Goal: Task Accomplishment & Management: Complete application form

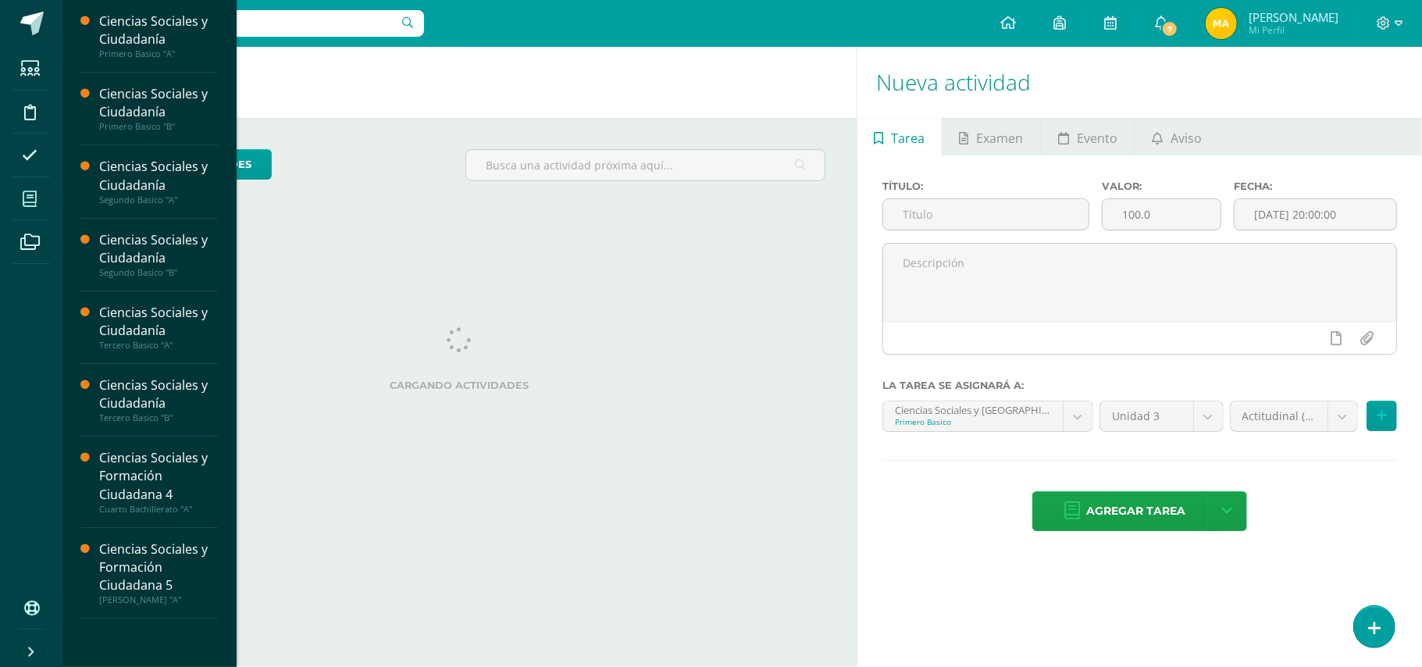
click at [36, 189] on span at bounding box center [29, 198] width 35 height 35
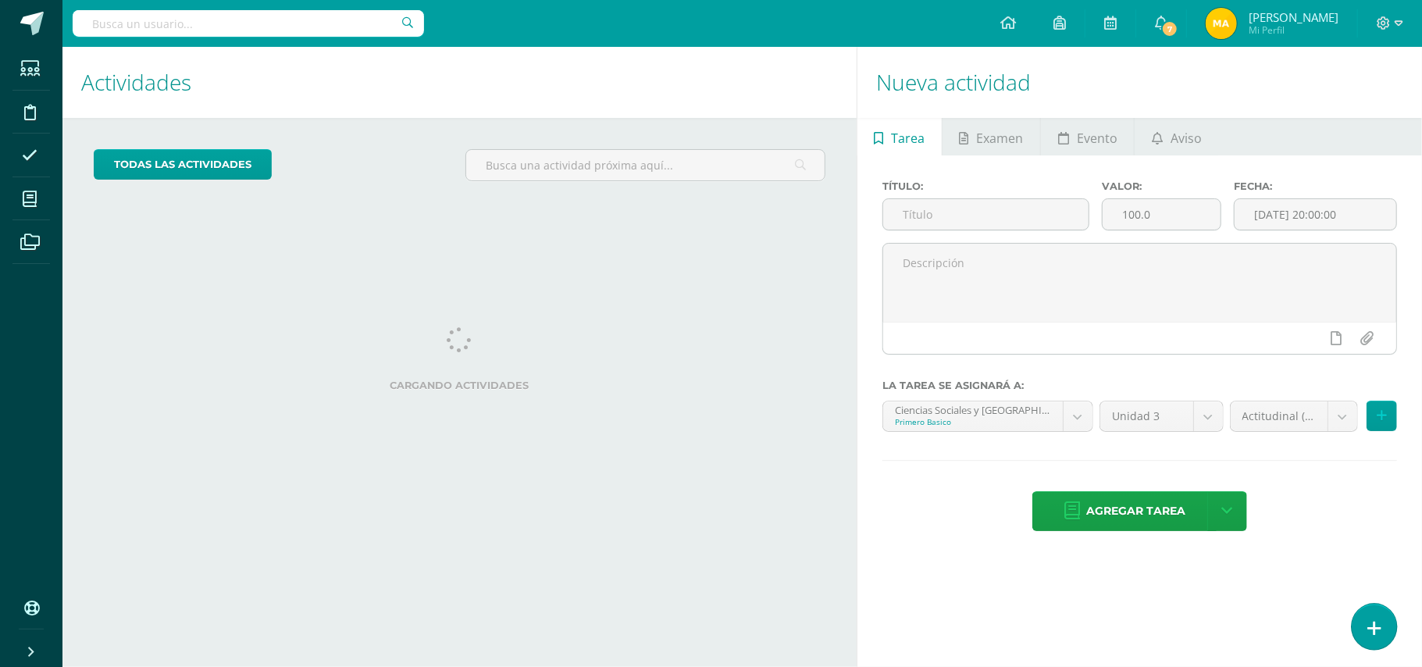
click at [1365, 623] on link at bounding box center [1374, 626] width 45 height 45
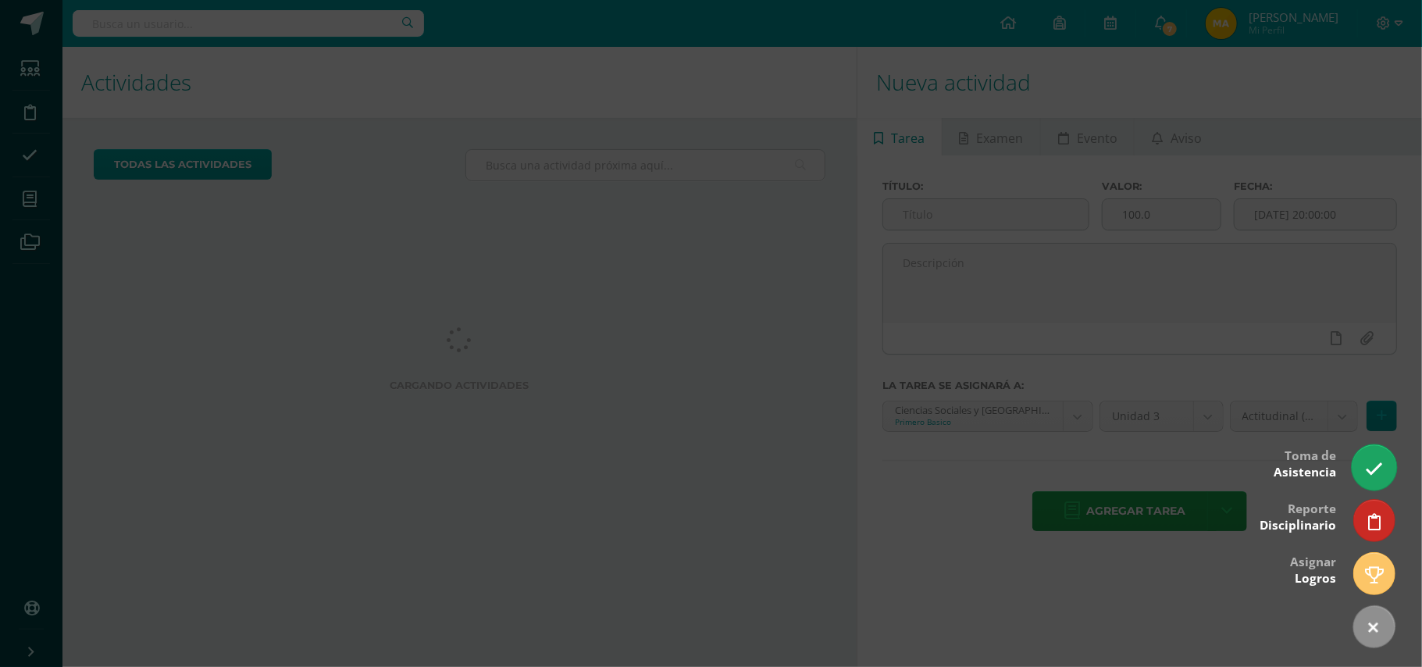
click at [1375, 470] on icon at bounding box center [1374, 469] width 18 height 18
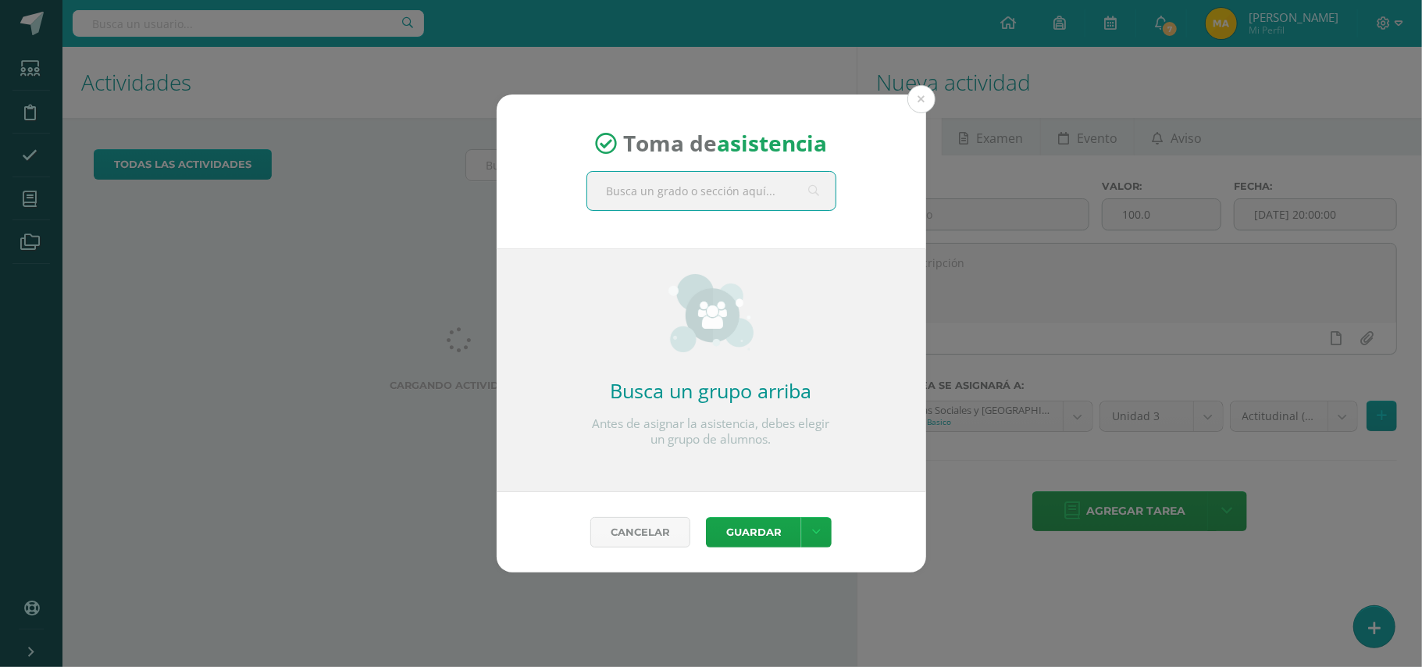
click at [787, 183] on input "text" at bounding box center [711, 191] width 248 height 38
type input "tercero b"
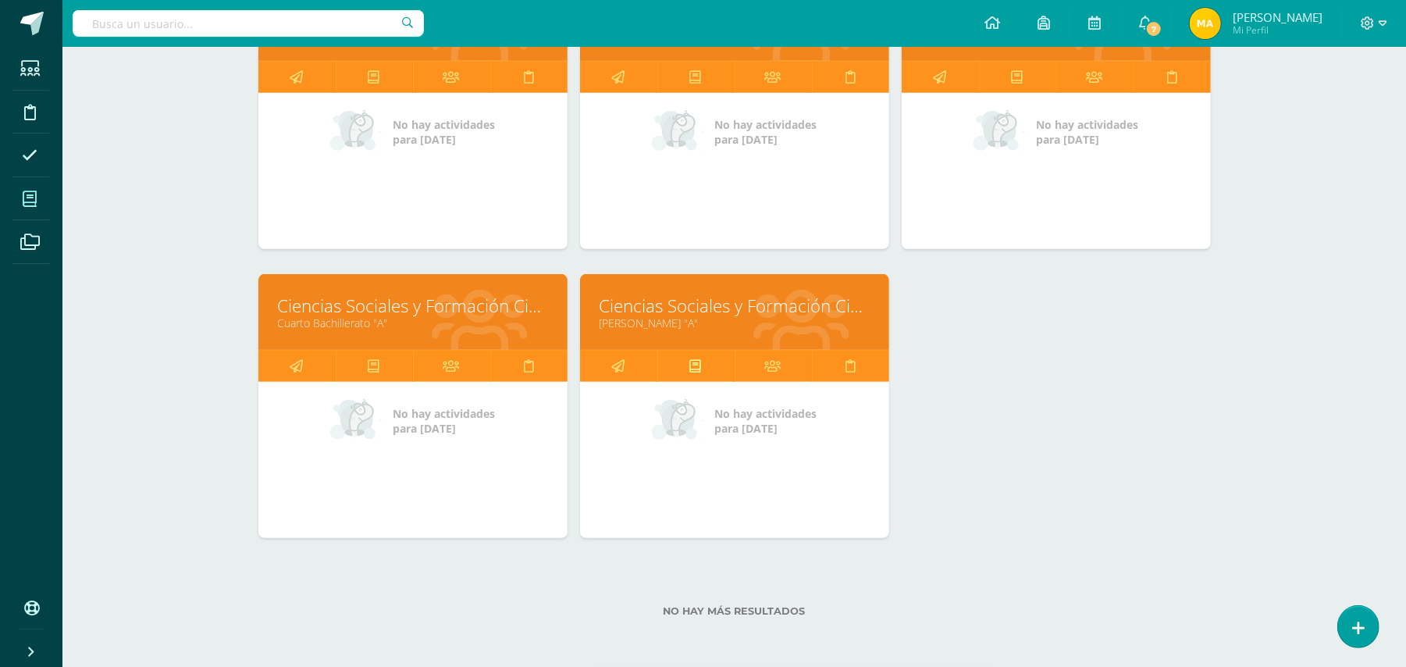
scroll to position [593, 0]
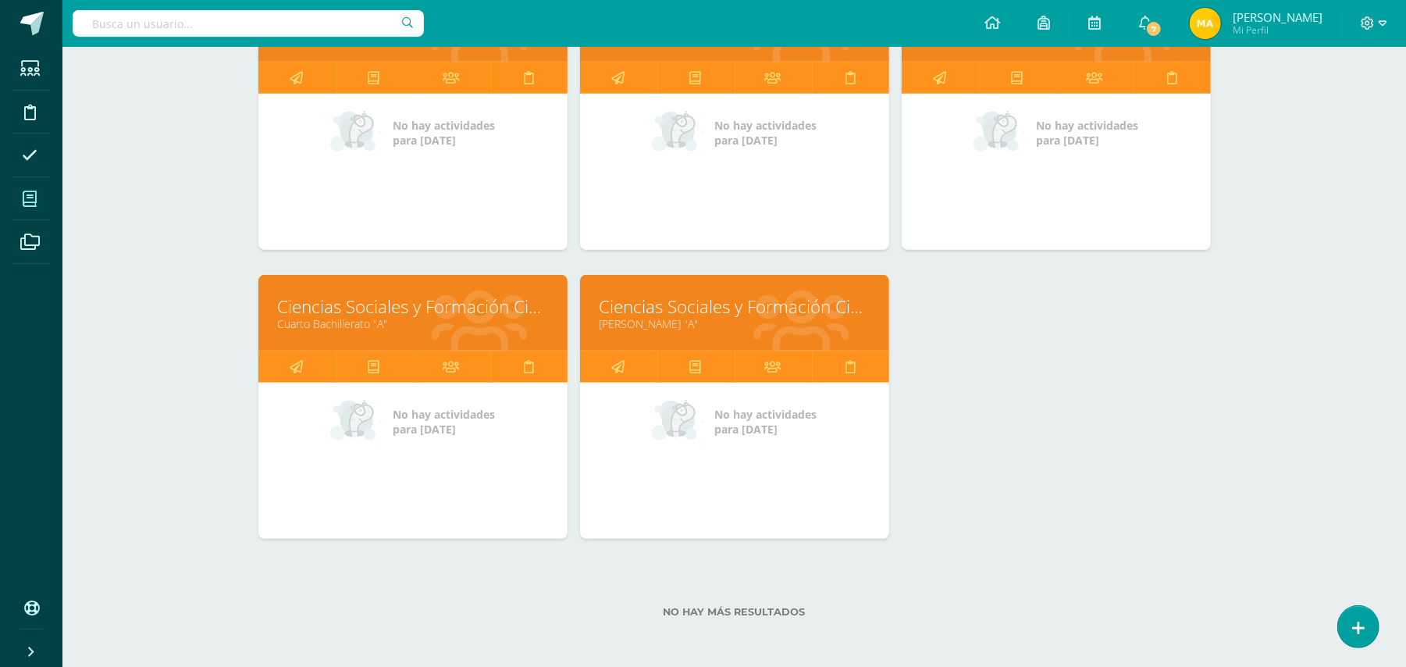
drag, startPoint x: 748, startPoint y: 333, endPoint x: 748, endPoint y: 313, distance: 19.5
click at [748, 313] on div "Ciencias Sociales y Formación Ciudadana 5 Quinto Bachillerato "A"" at bounding box center [734, 313] width 309 height 76
click at [748, 313] on link "Ciencias Sociales y Formación Ciudadana 5" at bounding box center [735, 306] width 270 height 24
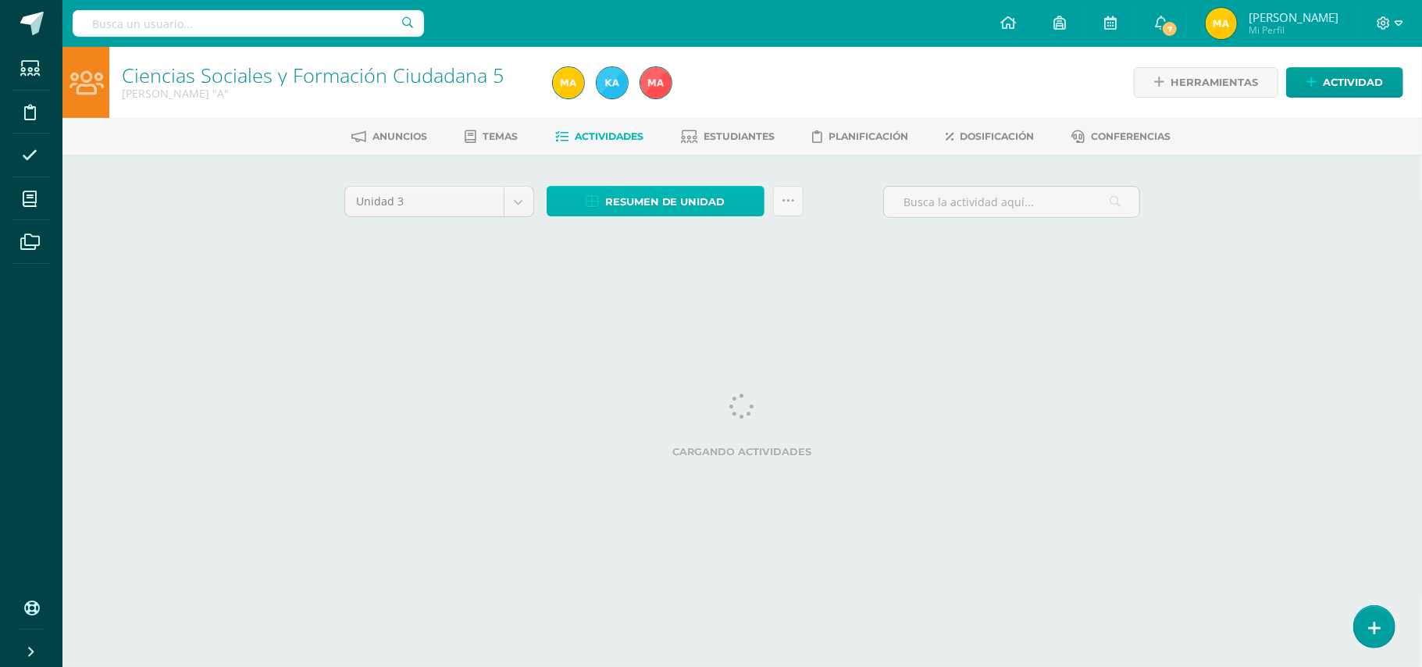
click at [704, 192] on span "Resumen de unidad" at bounding box center [665, 201] width 120 height 29
drag, startPoint x: 704, startPoint y: 192, endPoint x: 709, endPoint y: 141, distance: 51.0
click at [709, 141] on body "Estudiantes Disciplina Asistencia Mis cursos Archivos Soporte Ayuda Reportar un…" at bounding box center [711, 145] width 1422 height 291
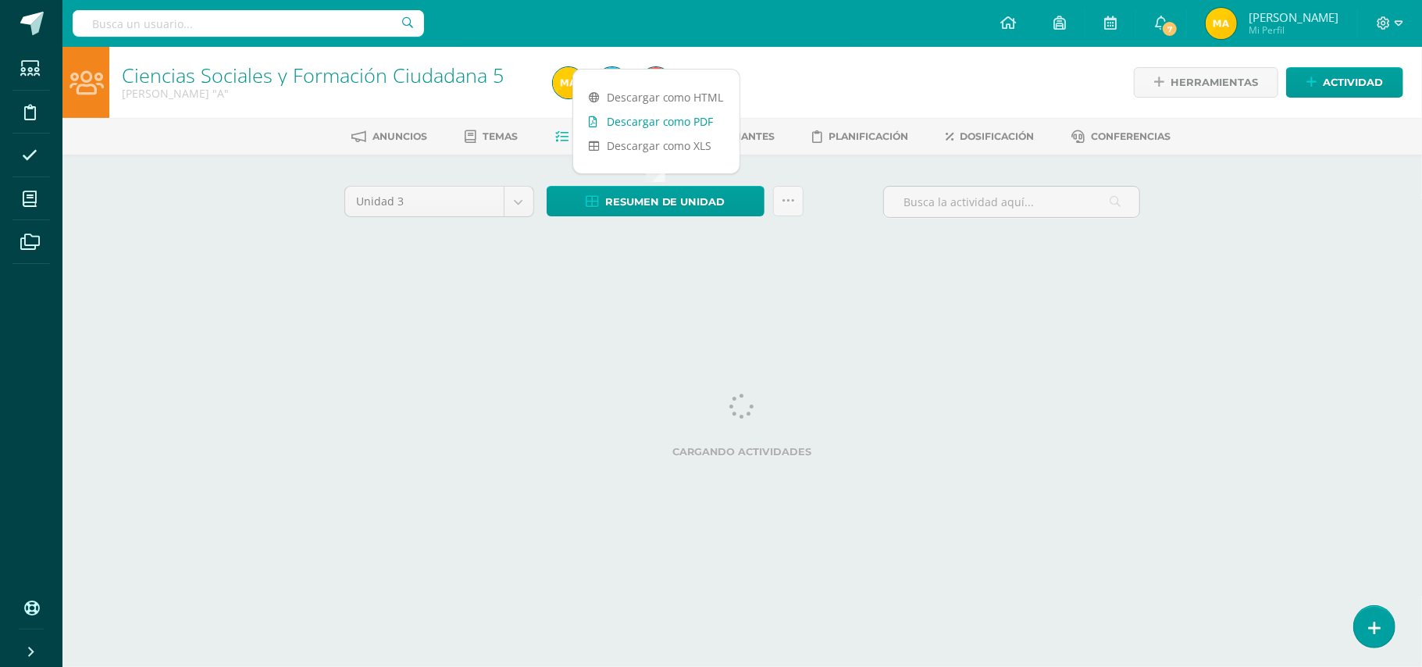
click at [709, 126] on link "Descargar como PDF" at bounding box center [656, 121] width 166 height 24
click at [826, 291] on html "Estudiantes Disciplina Asistencia Mis cursos Archivos Soporte Ayuda Reportar un…" at bounding box center [711, 145] width 1422 height 291
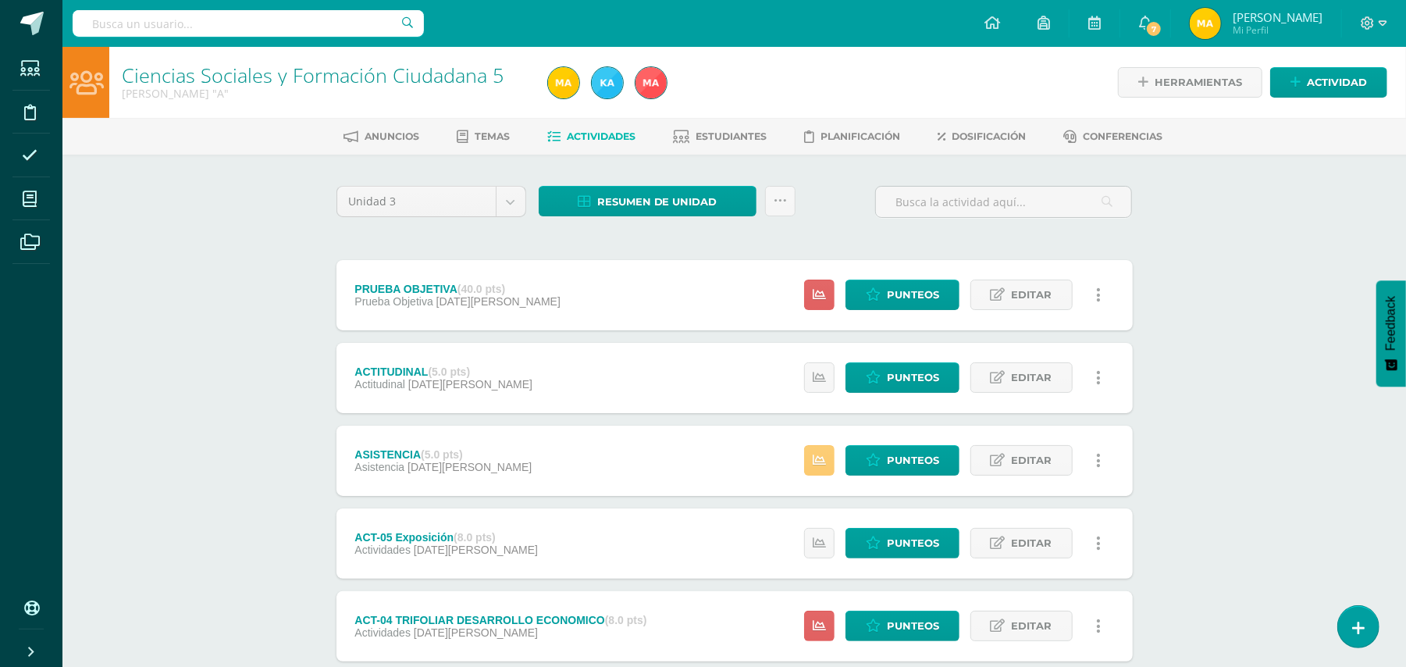
click at [991, 86] on div "Herramientas Detalle de asistencias Actividad" at bounding box center [1181, 82] width 414 height 71
click at [879, 464] on icon at bounding box center [873, 460] width 15 height 13
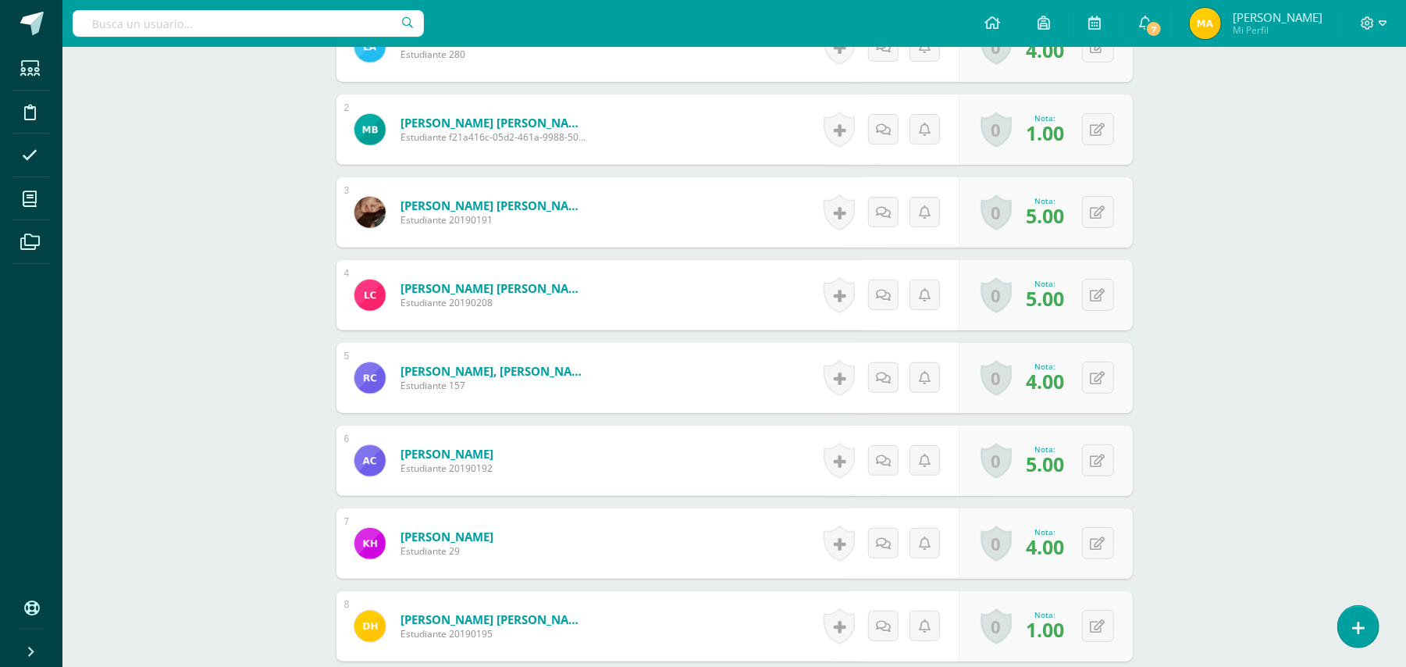
scroll to position [534, 0]
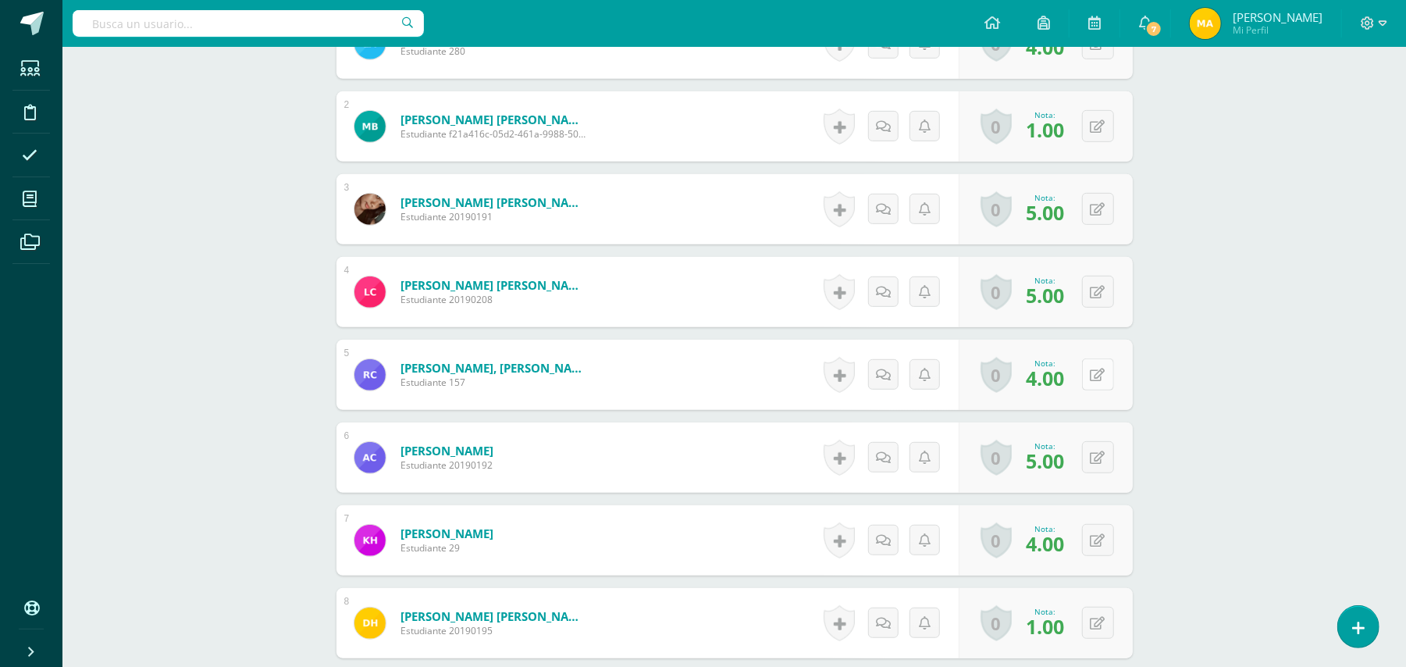
click at [1093, 373] on button at bounding box center [1098, 374] width 32 height 32
type input "5"
click at [1072, 382] on icon at bounding box center [1067, 378] width 14 height 13
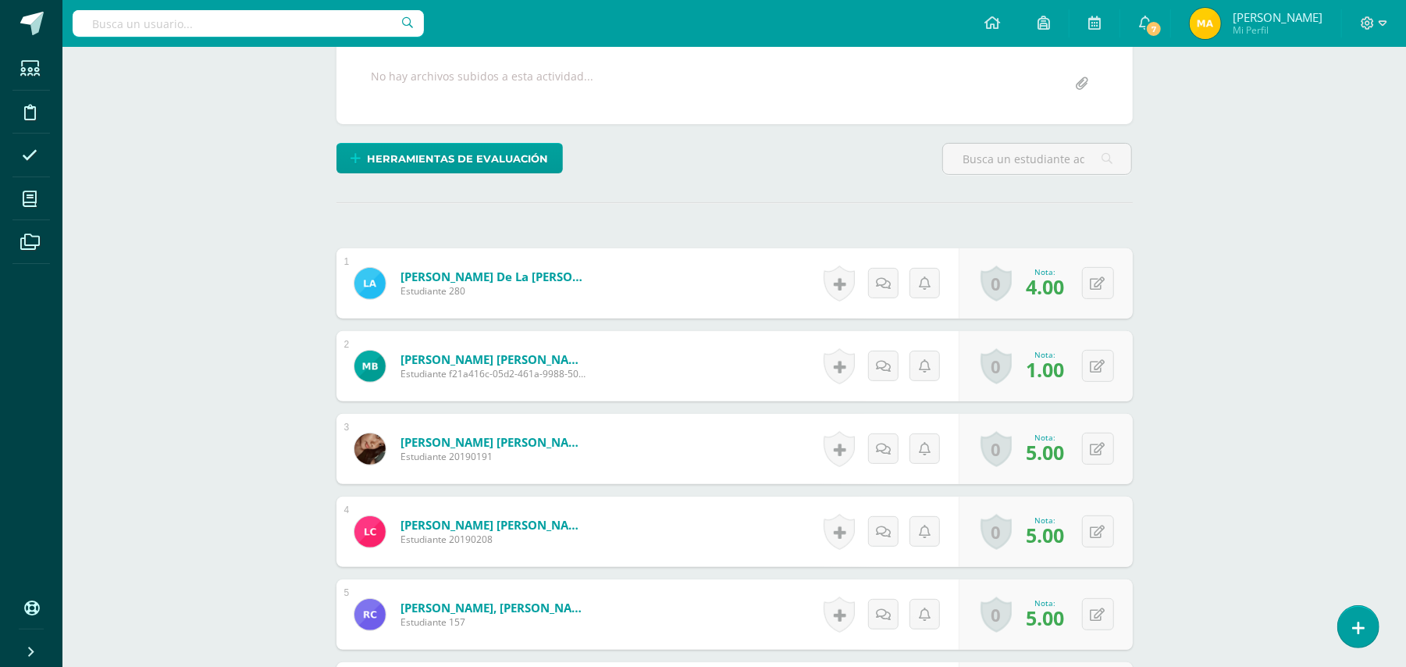
scroll to position [0, 0]
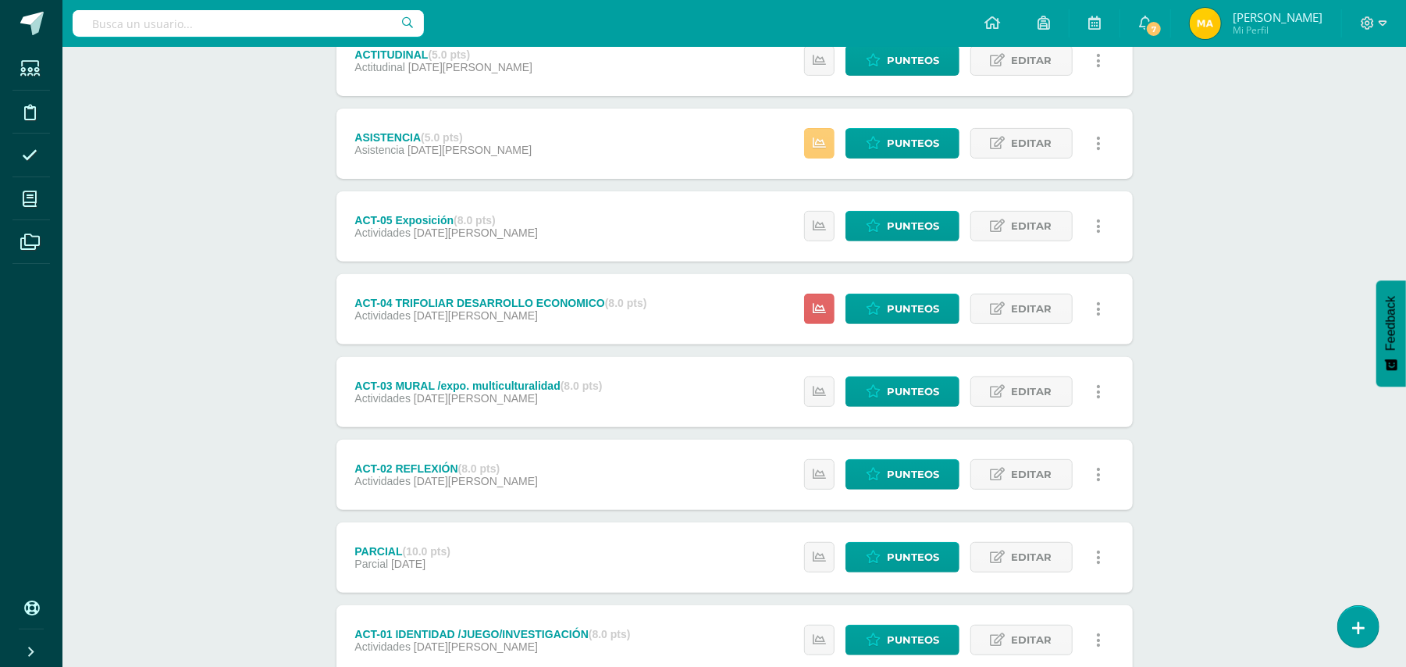
scroll to position [326, 0]
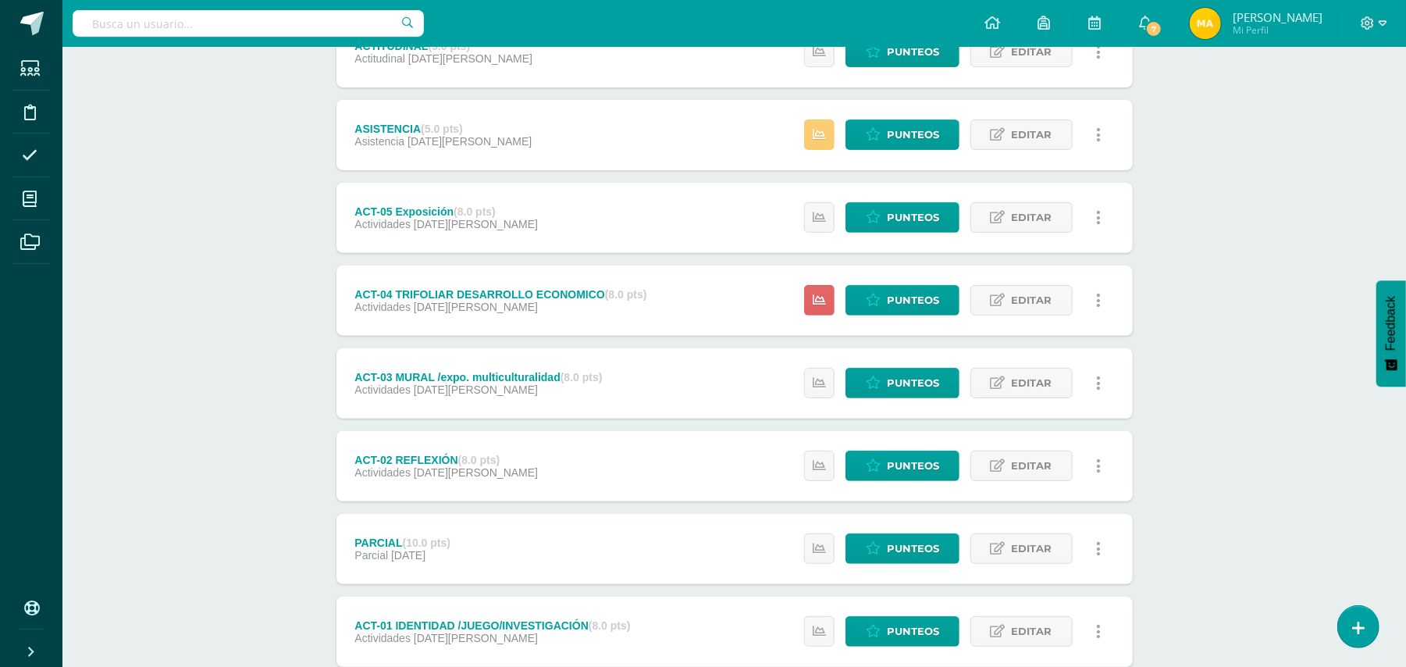
click at [935, 283] on div "Estatus de Actividad: 0 Estudiantes sin calificar 1 Estudiantes con cero Media …" at bounding box center [957, 301] width 352 height 70
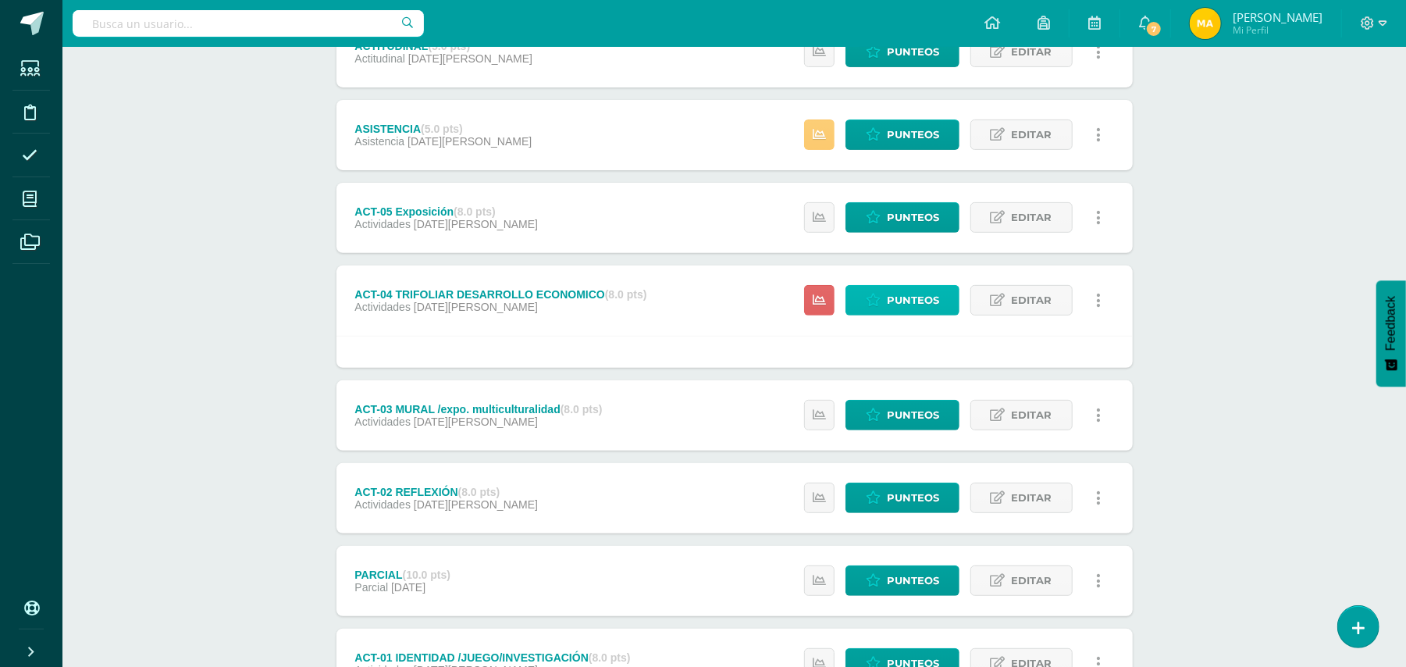
click at [926, 298] on span "Punteos" at bounding box center [913, 300] width 52 height 29
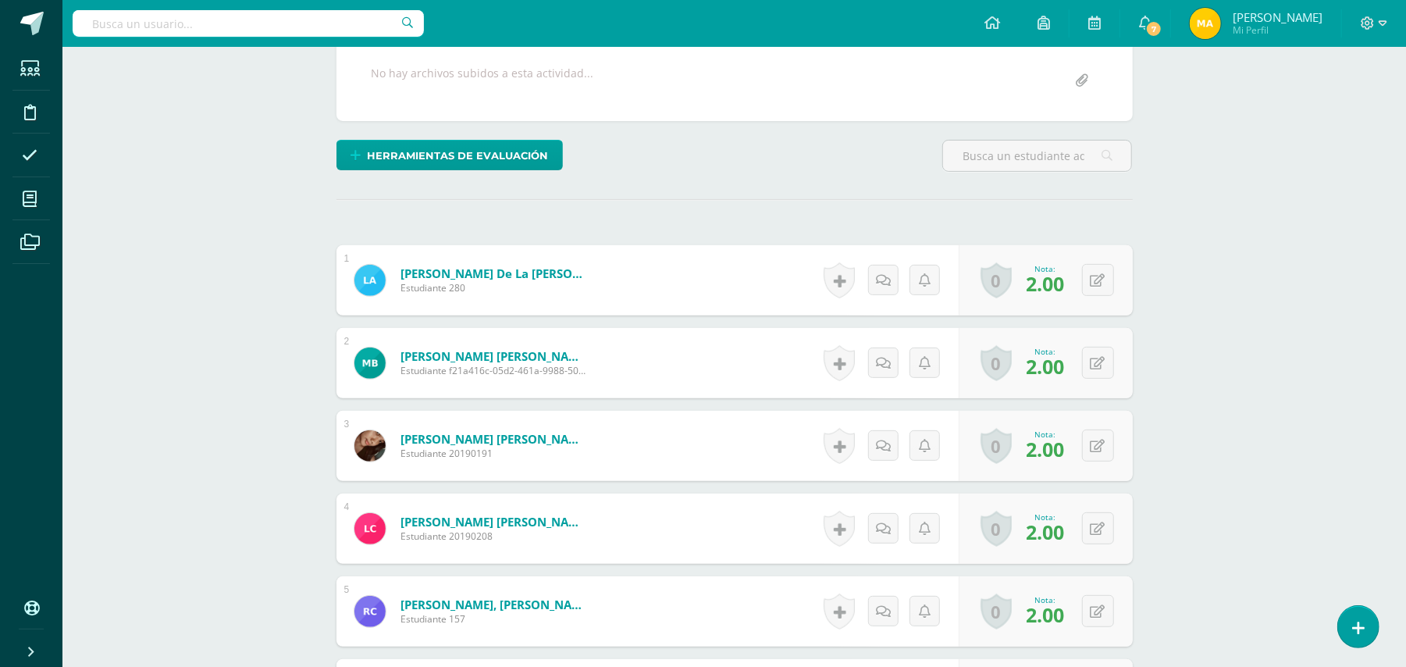
scroll to position [364, 0]
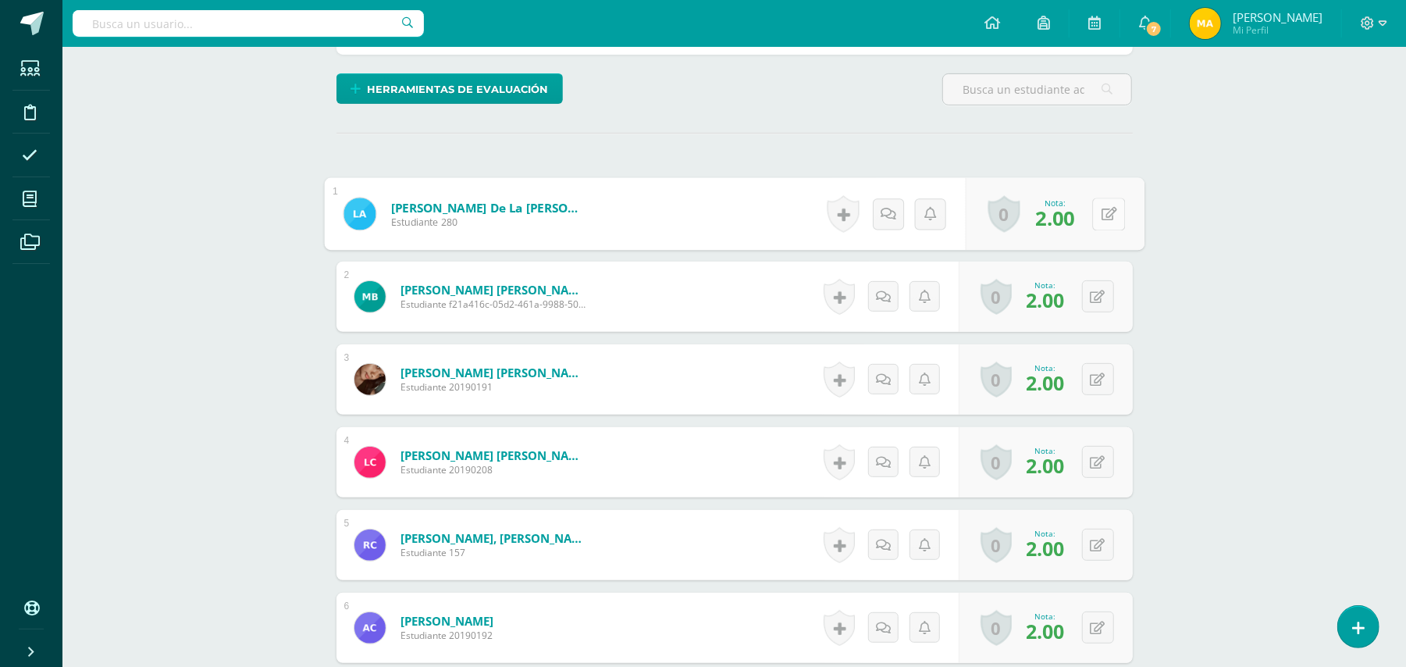
click at [1094, 212] on button at bounding box center [1108, 214] width 33 height 33
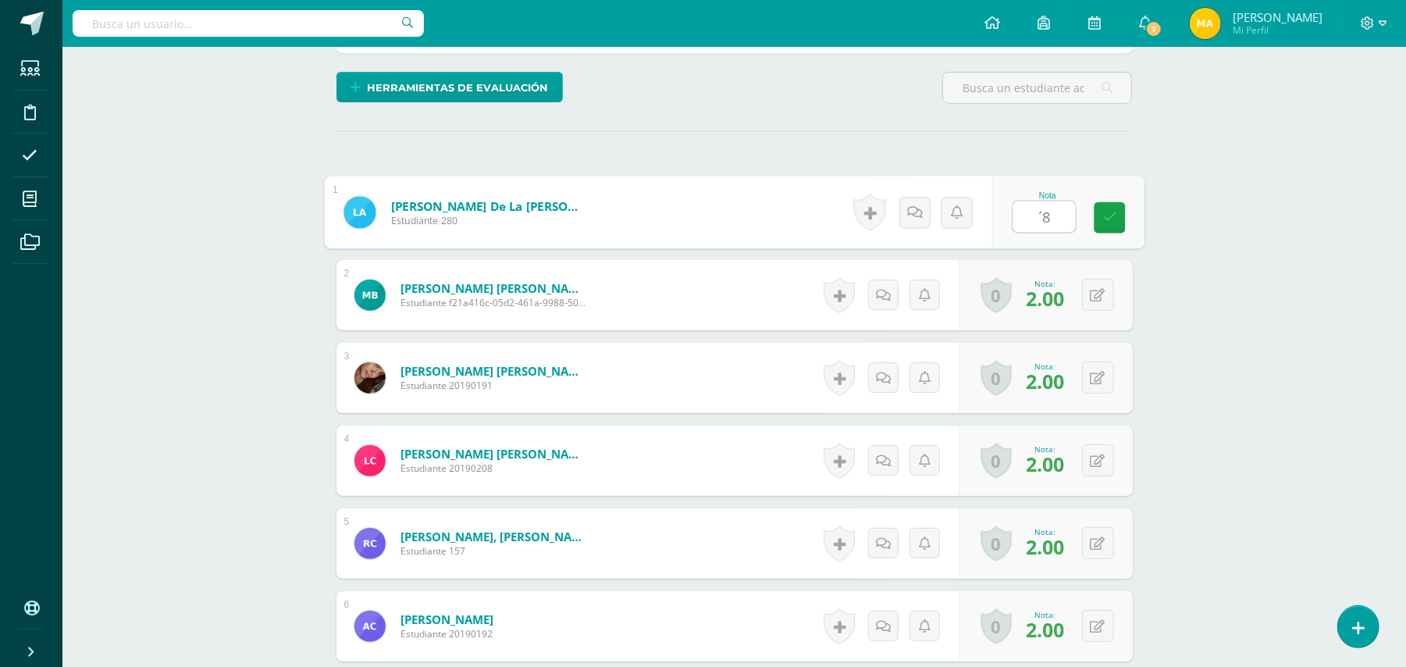
type input "´"
type input "8"
click at [1104, 300] on button at bounding box center [1098, 295] width 32 height 32
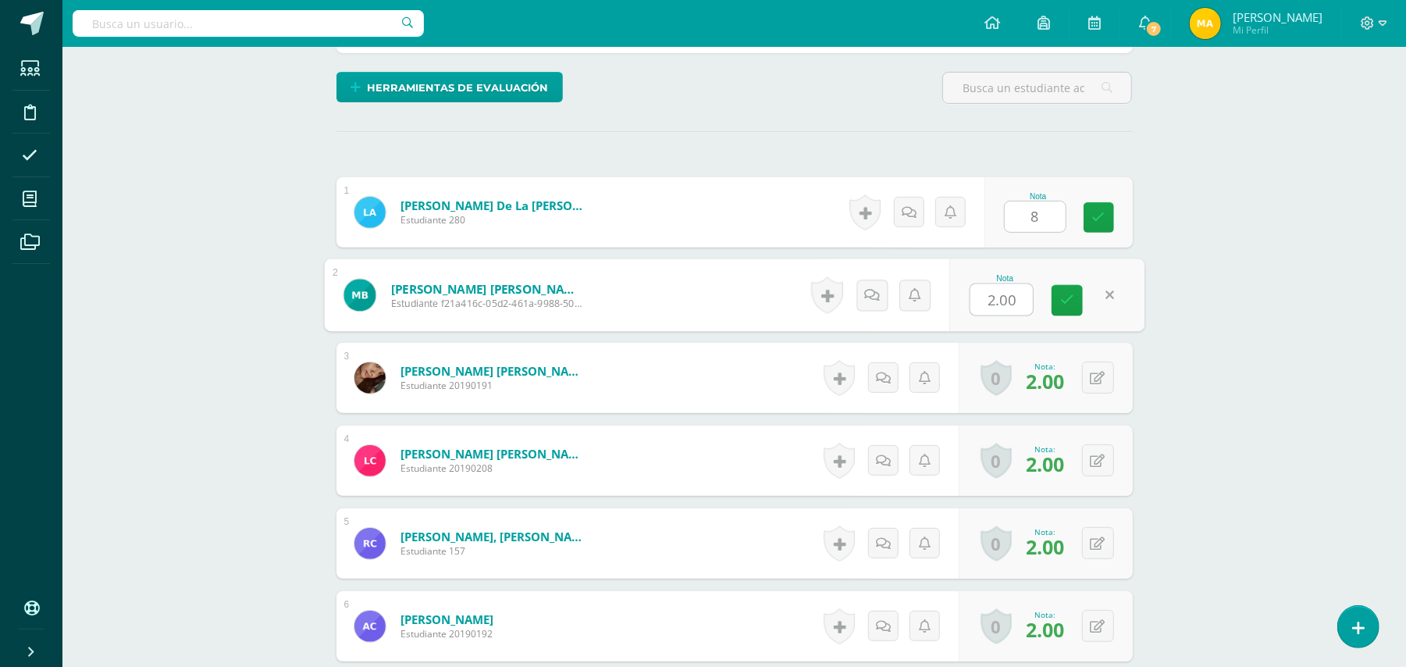
type input "6"
click at [1087, 454] on div "0 Logros Logros obtenidos Aún no hay logros agregados Nota: 2.00" at bounding box center [1046, 461] width 174 height 70
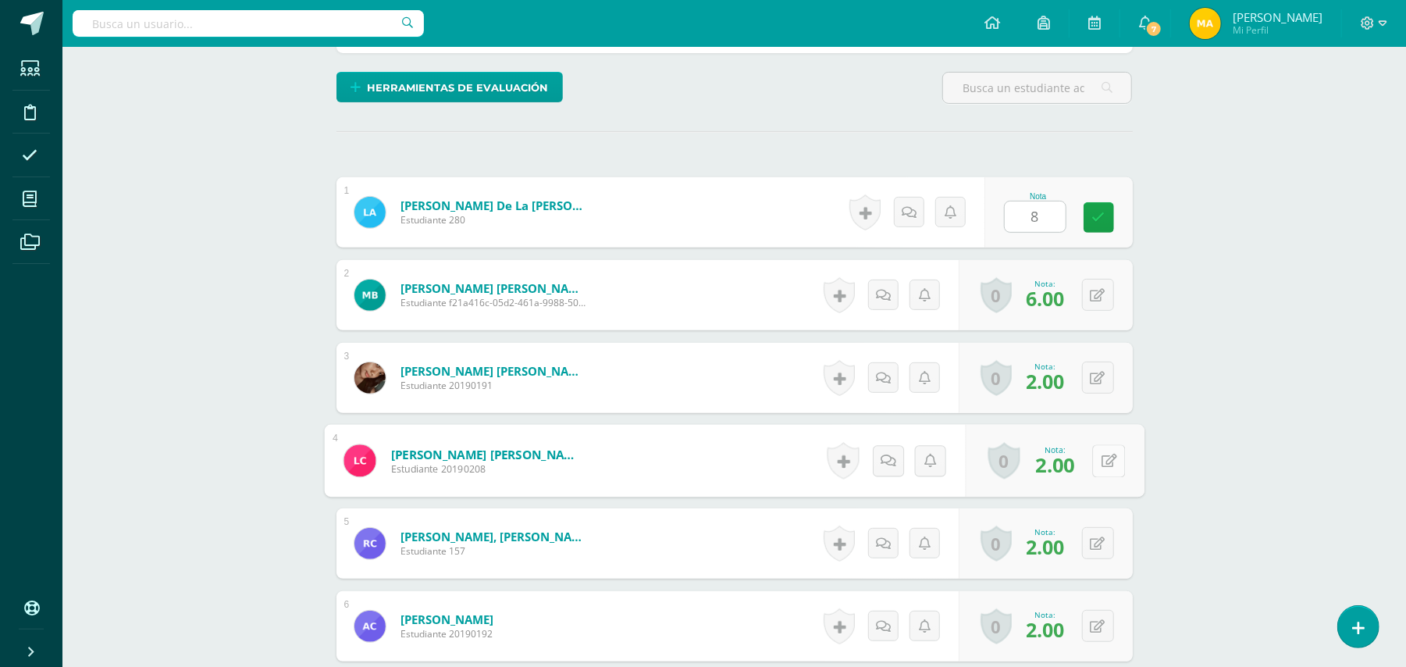
click at [1107, 459] on icon at bounding box center [1109, 460] width 16 height 13
click at [1097, 454] on button at bounding box center [1108, 460] width 33 height 33
type input "8"
click at [1093, 547] on button at bounding box center [1098, 543] width 32 height 32
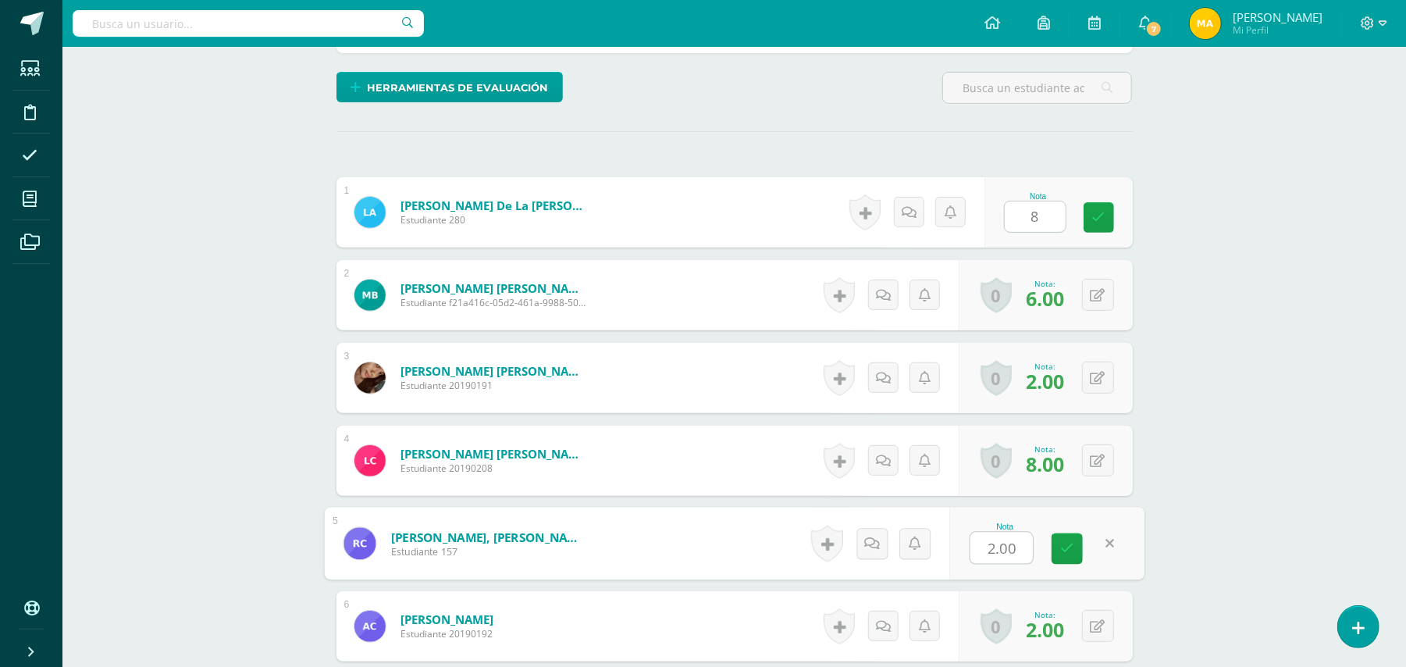
type input "8"
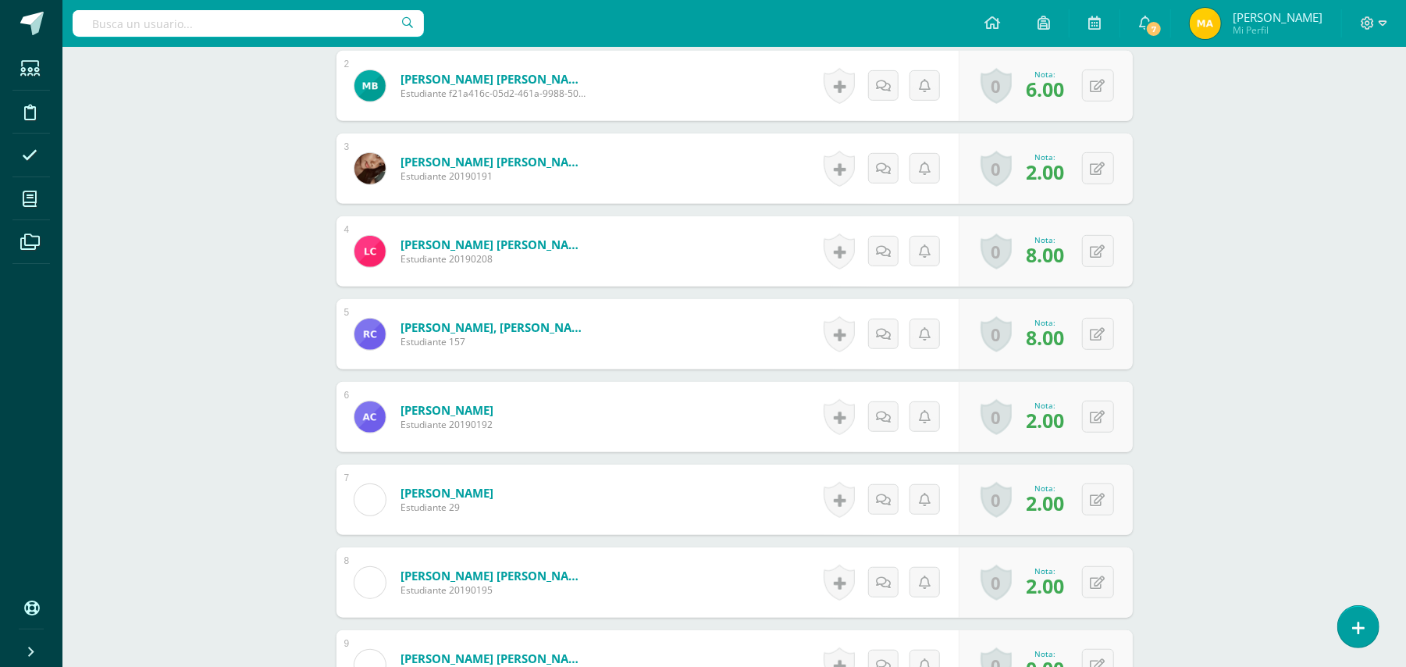
scroll to position [631, 0]
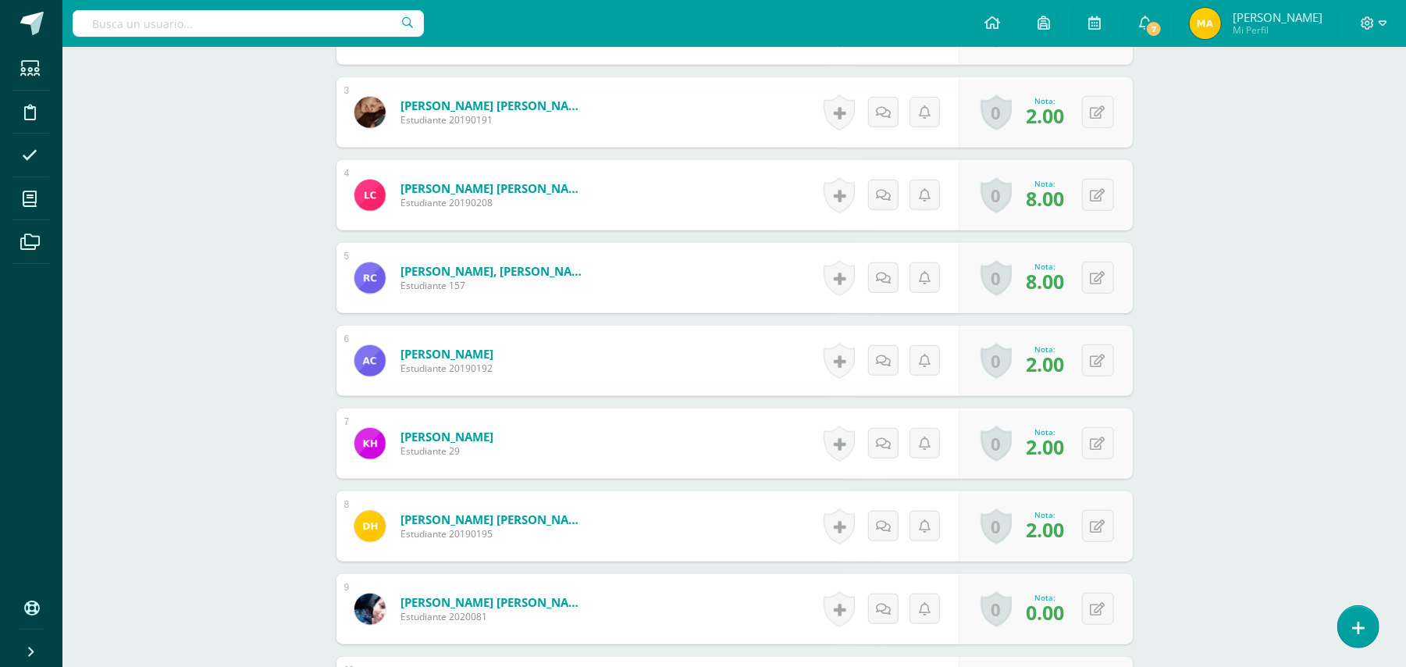
click at [1095, 344] on div "0 Logros Logros obtenidos Aún no hay logros agregados Nota: 2.00" at bounding box center [1046, 361] width 174 height 70
click at [1090, 369] on div "0 Logros Logros obtenidos Aún no hay logros agregados Nota: 2.00" at bounding box center [1054, 361] width 179 height 73
click at [1113, 354] on icon at bounding box center [1109, 360] width 16 height 13
type input "8"
click at [1097, 437] on button at bounding box center [1098, 443] width 32 height 32
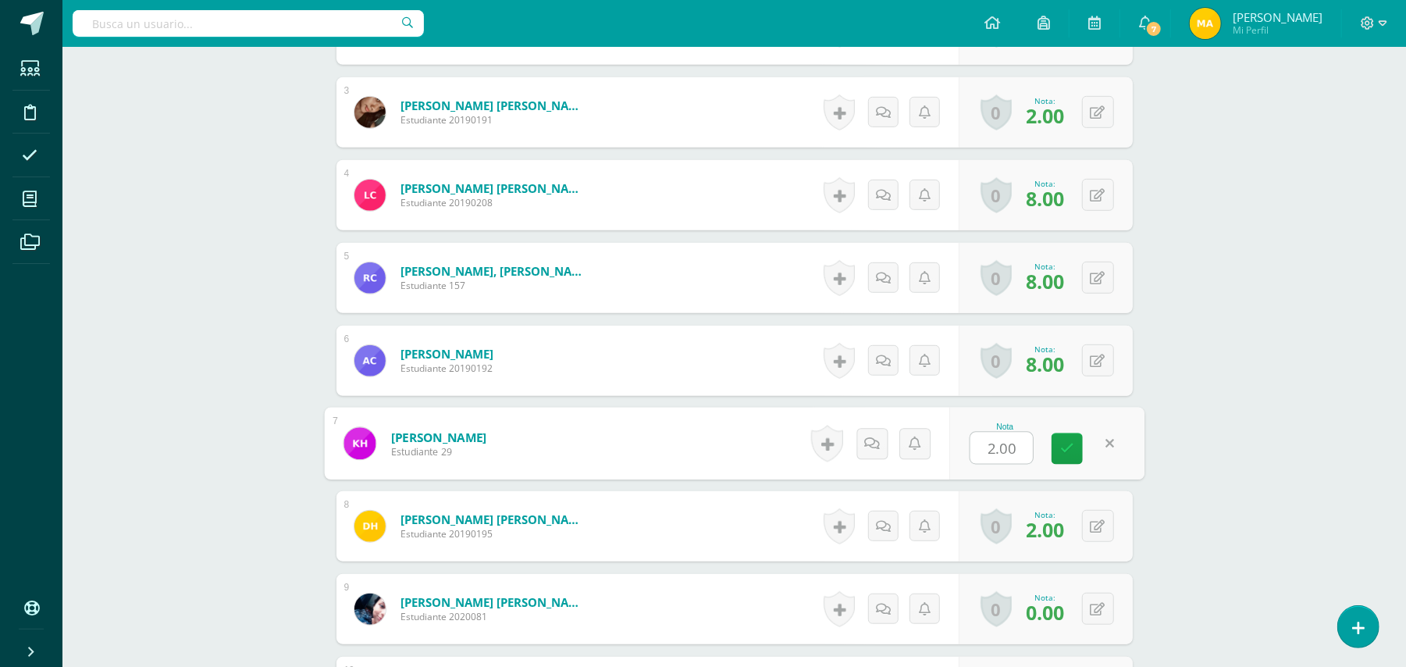
type input "7"
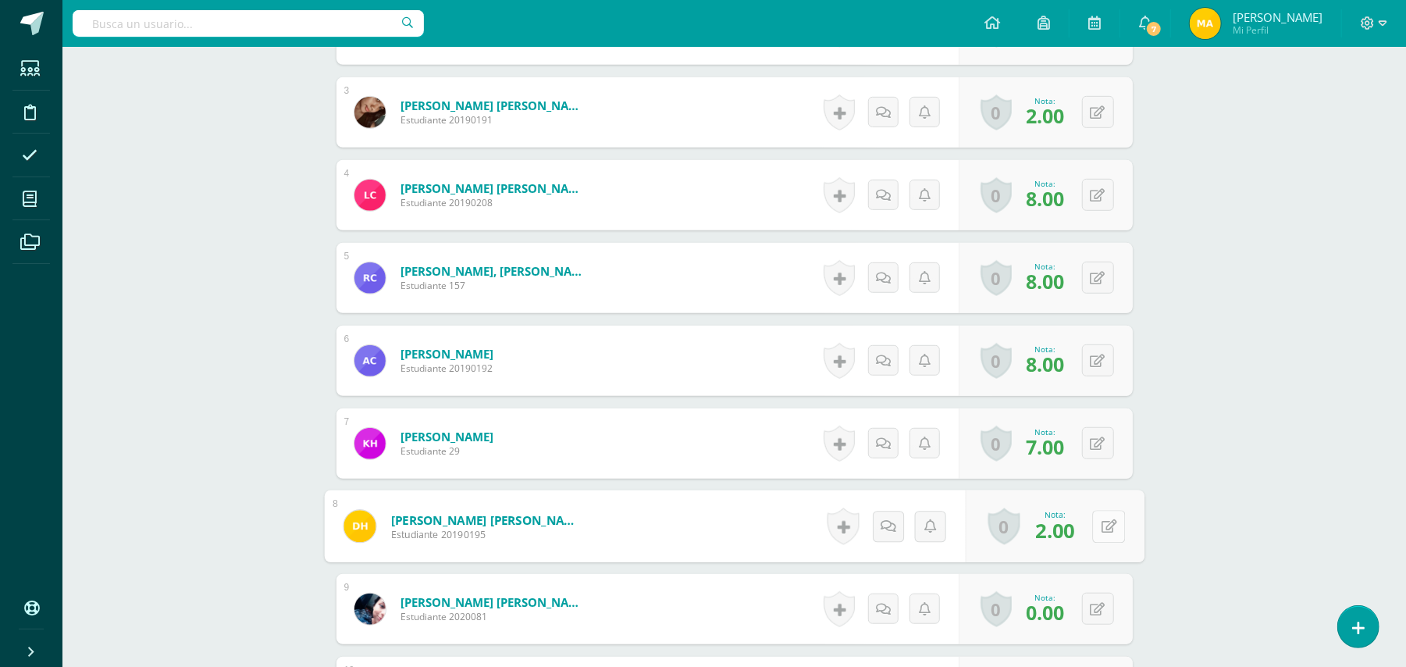
click at [1096, 532] on button at bounding box center [1108, 526] width 33 height 33
type input "7"
click at [1107, 609] on button at bounding box center [1098, 609] width 32 height 32
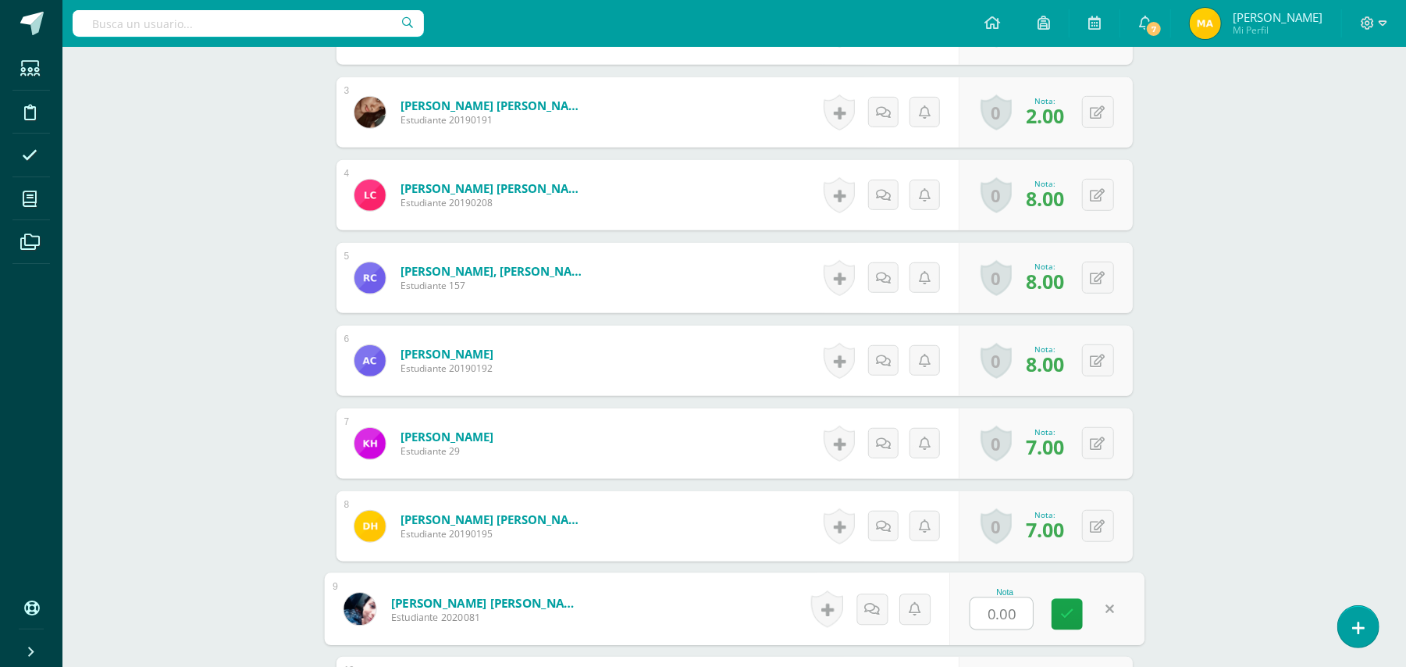
type input "8"
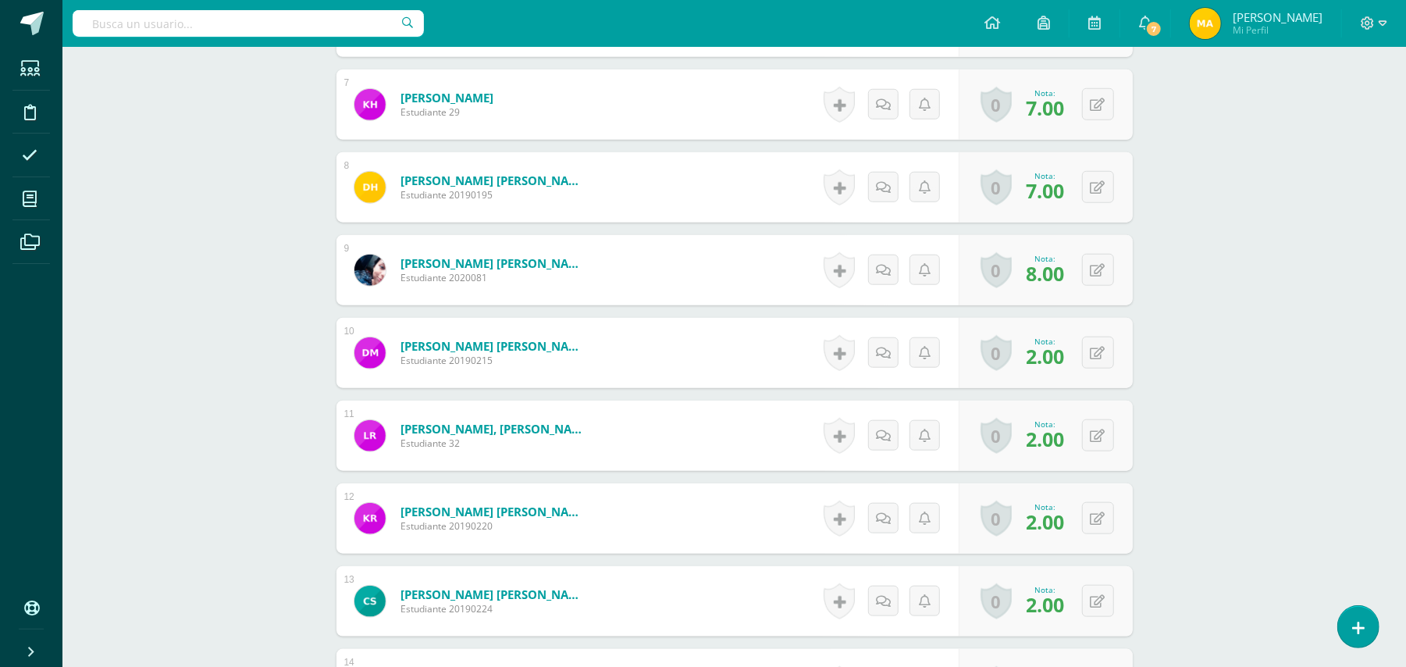
scroll to position [973, 0]
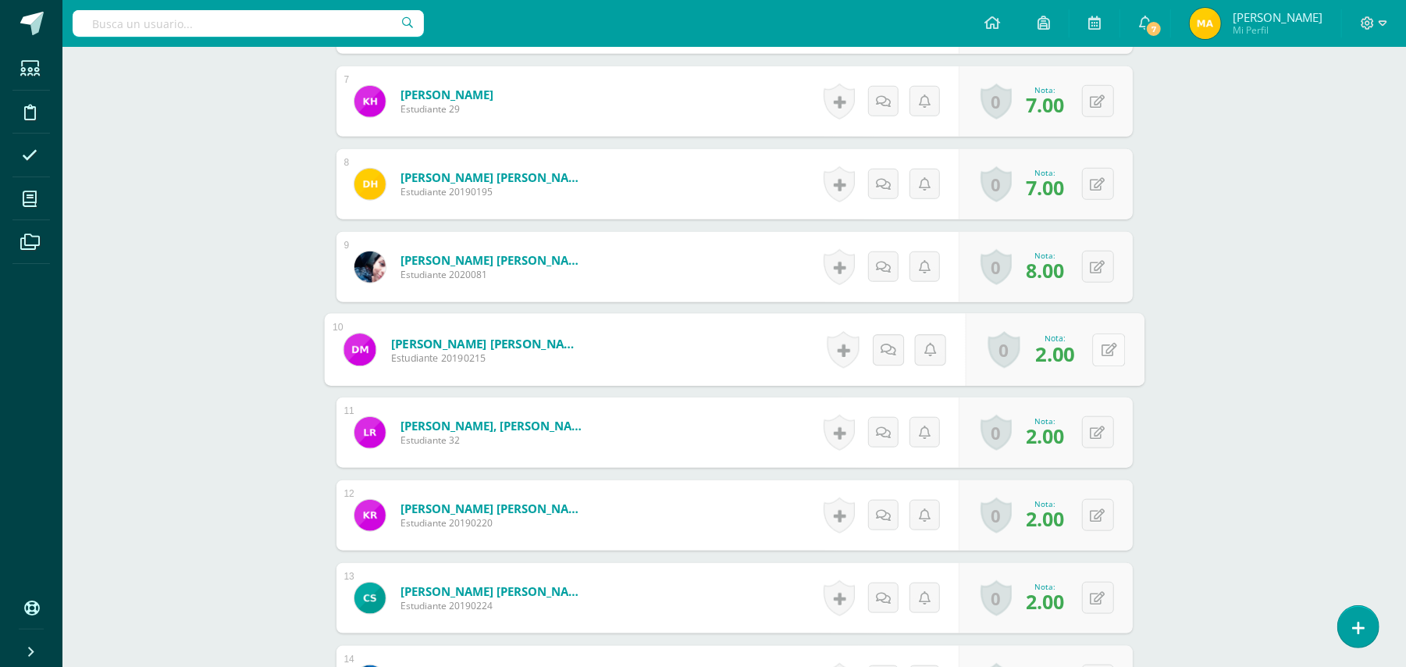
click at [1101, 343] on icon at bounding box center [1109, 349] width 16 height 13
type input "8"
click at [1072, 365] on link at bounding box center [1067, 355] width 31 height 31
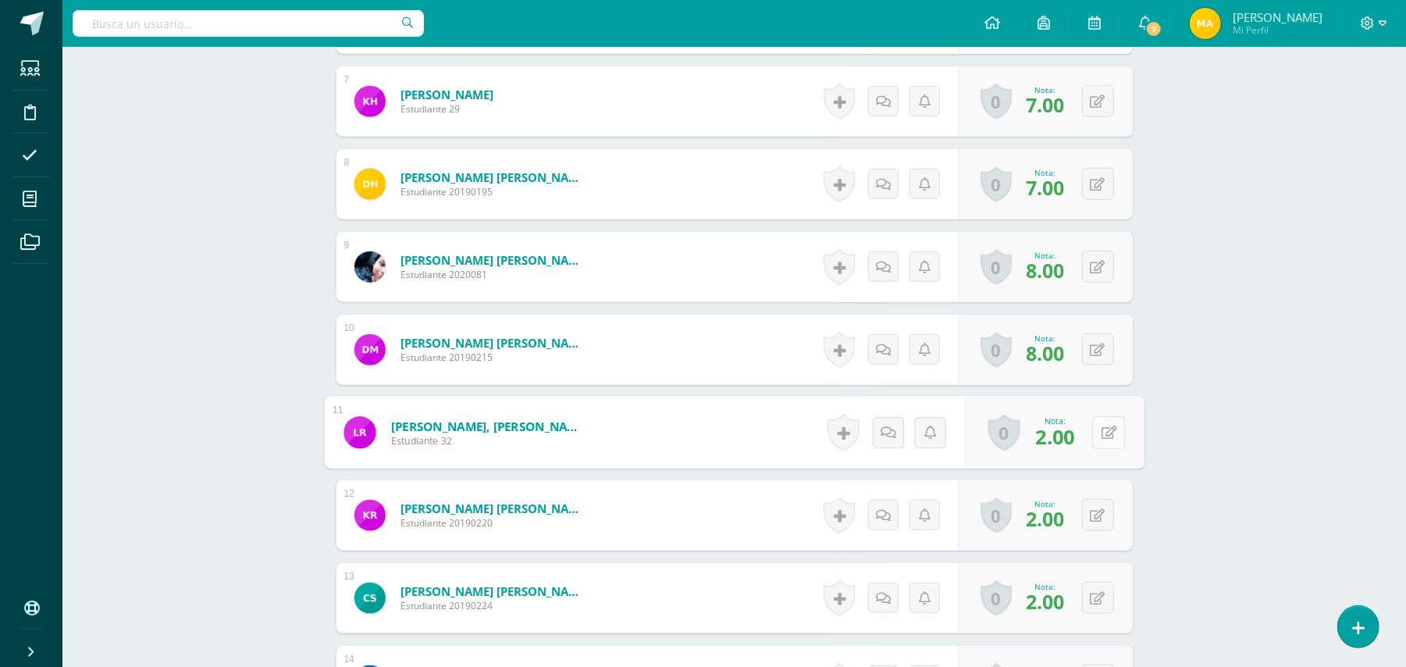
click at [1103, 429] on icon at bounding box center [1109, 432] width 16 height 13
type input "7"
click at [1067, 432] on icon at bounding box center [1067, 437] width 14 height 13
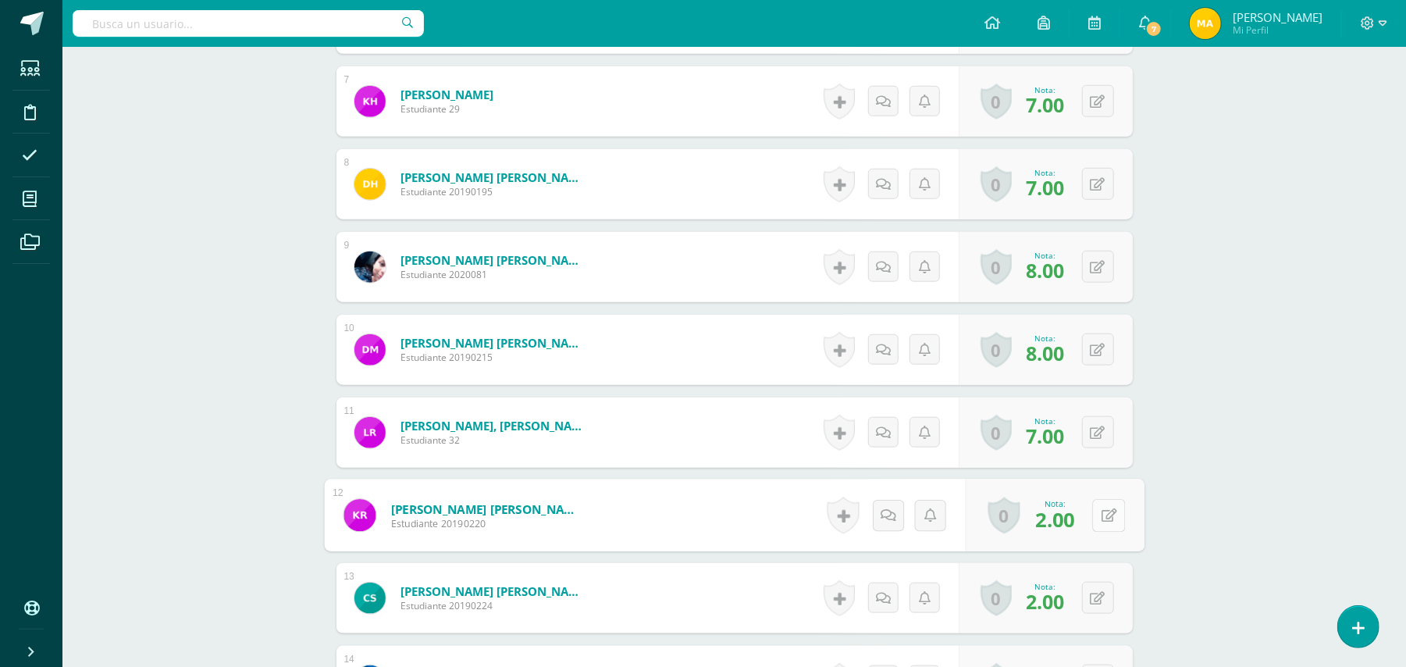
click at [1092, 519] on button at bounding box center [1108, 515] width 33 height 33
type input "8"
click at [1069, 522] on icon at bounding box center [1067, 520] width 14 height 13
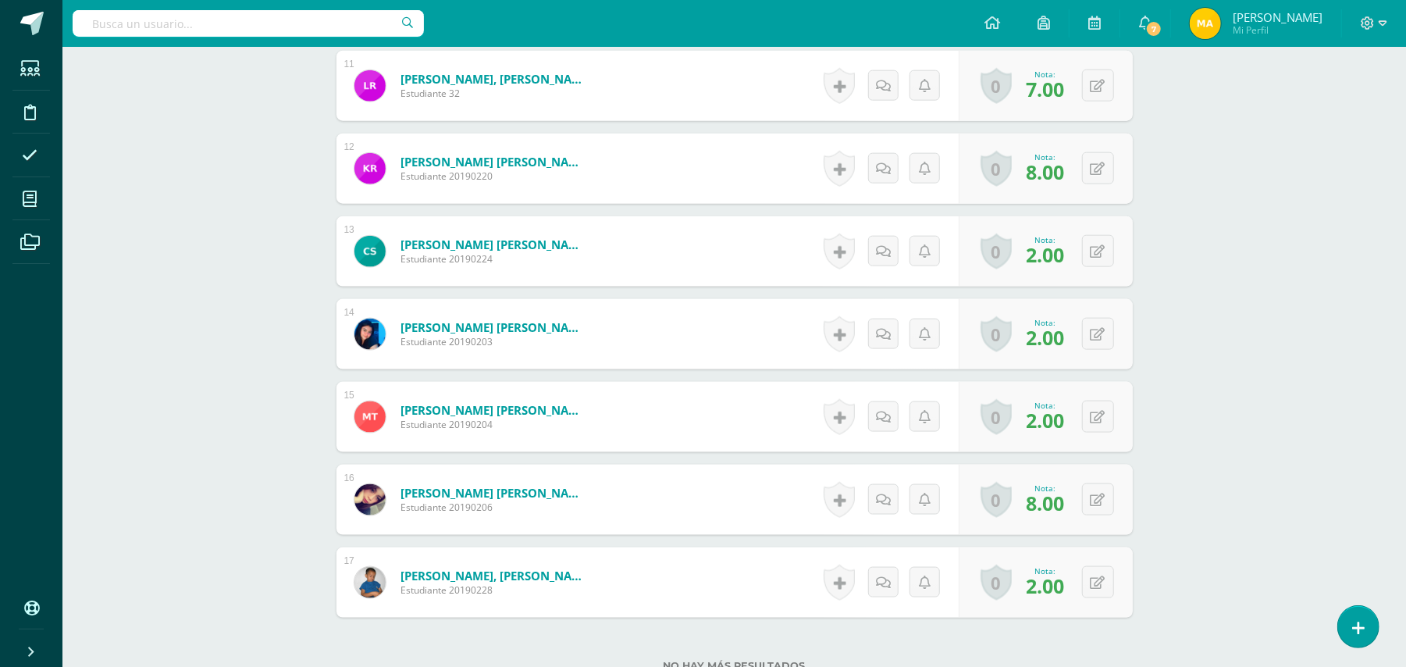
scroll to position [1418, 0]
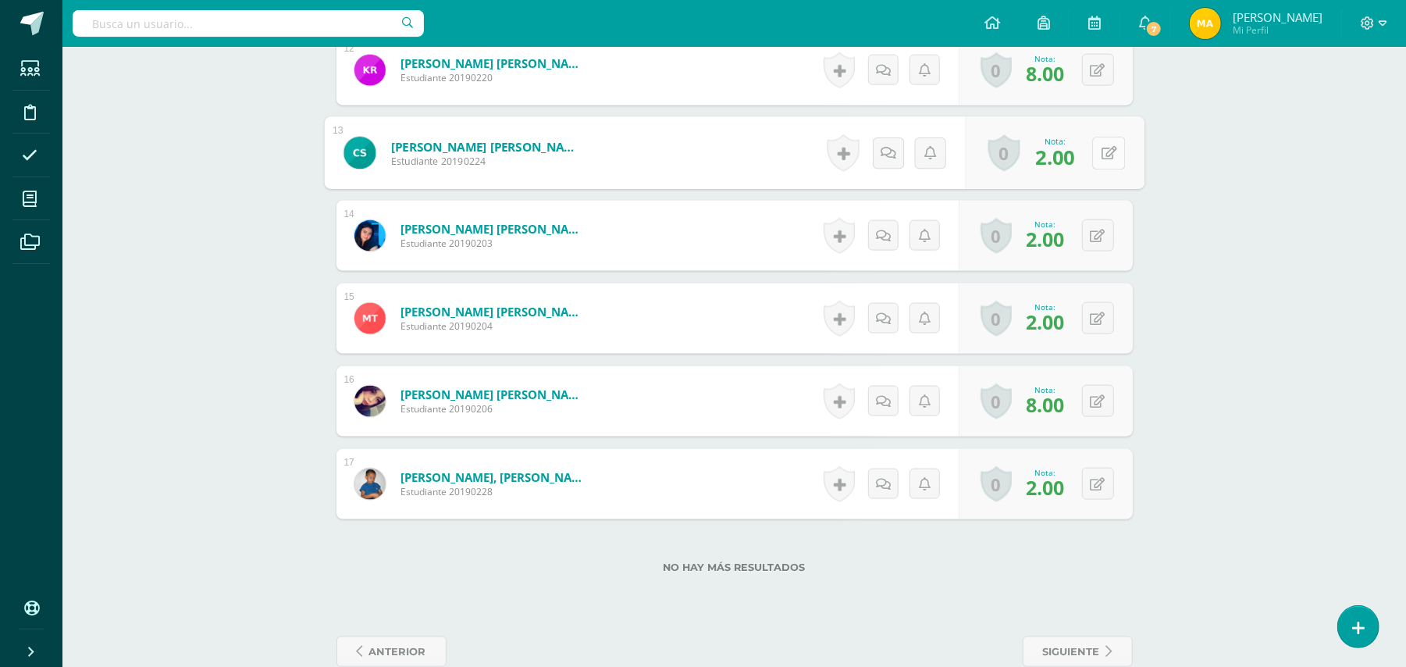
click at [1098, 155] on button at bounding box center [1108, 153] width 33 height 33
type input "6"
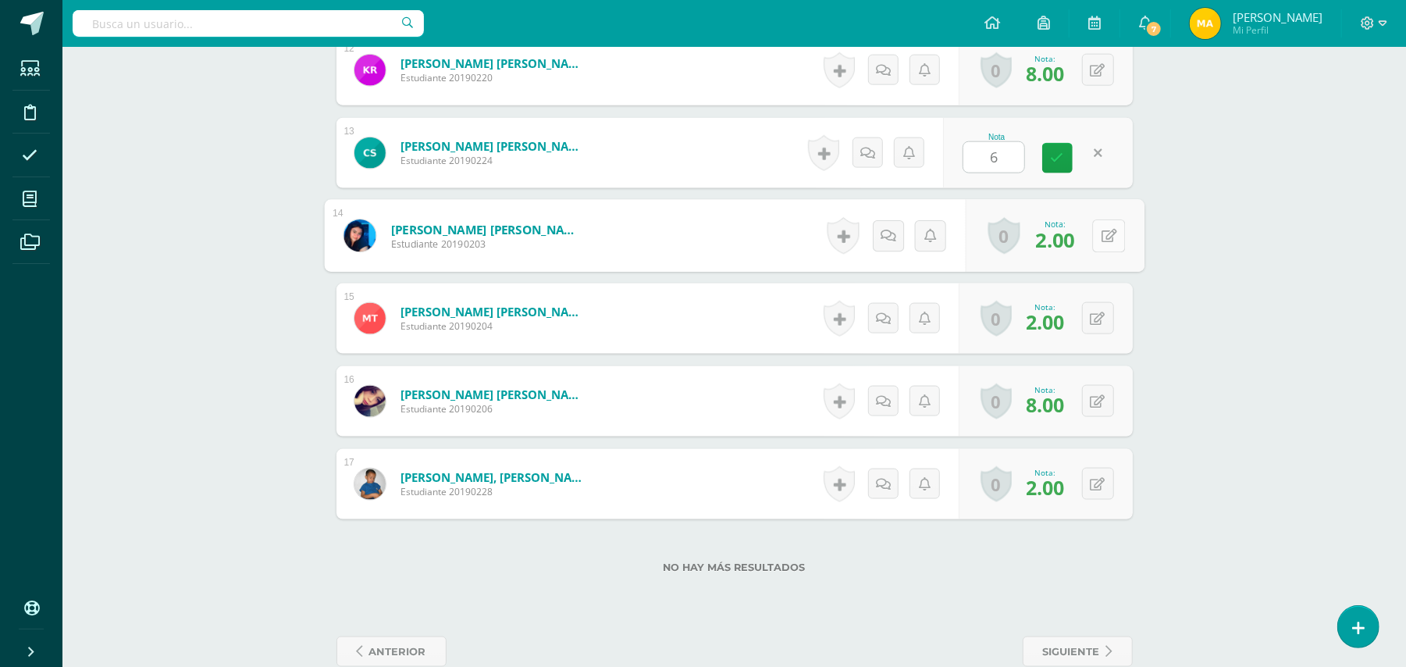
click at [1100, 228] on button at bounding box center [1108, 235] width 33 height 33
type input "8"
click at [1068, 247] on icon at bounding box center [1067, 240] width 14 height 13
click at [1092, 319] on button at bounding box center [1098, 318] width 32 height 32
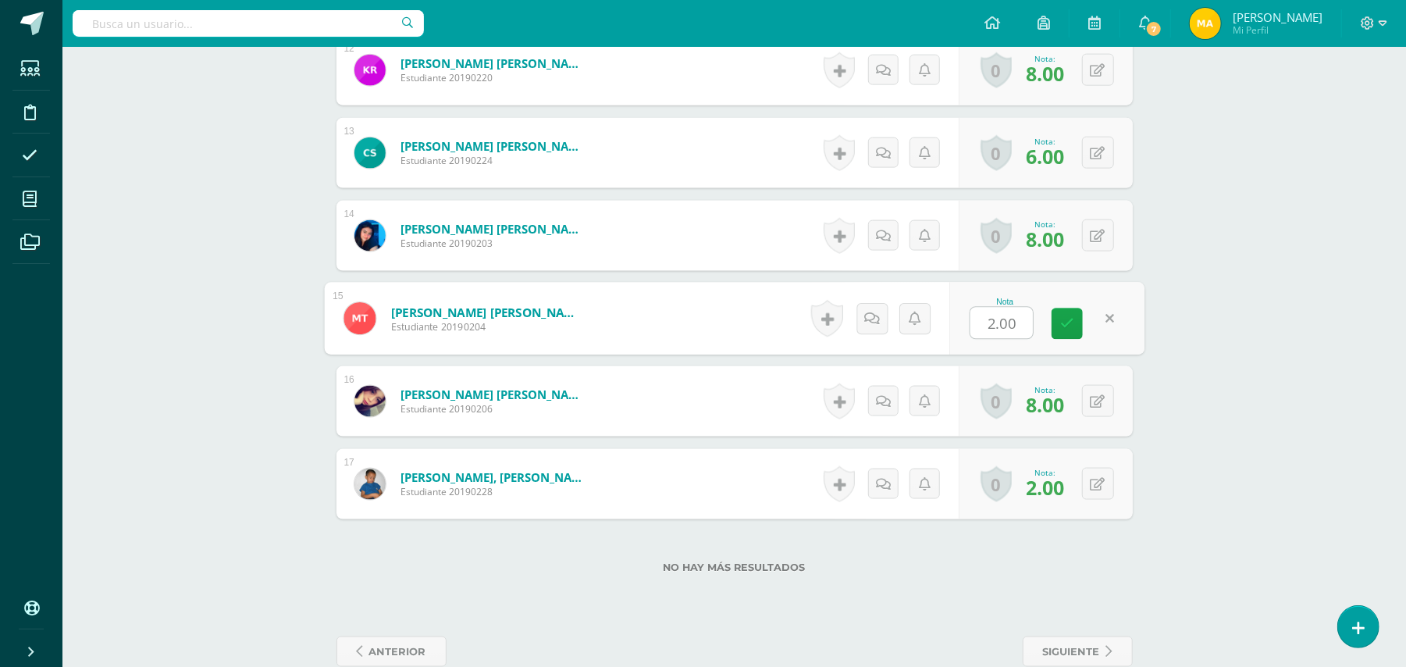
type input "6"
click at [1063, 317] on icon at bounding box center [1067, 323] width 14 height 13
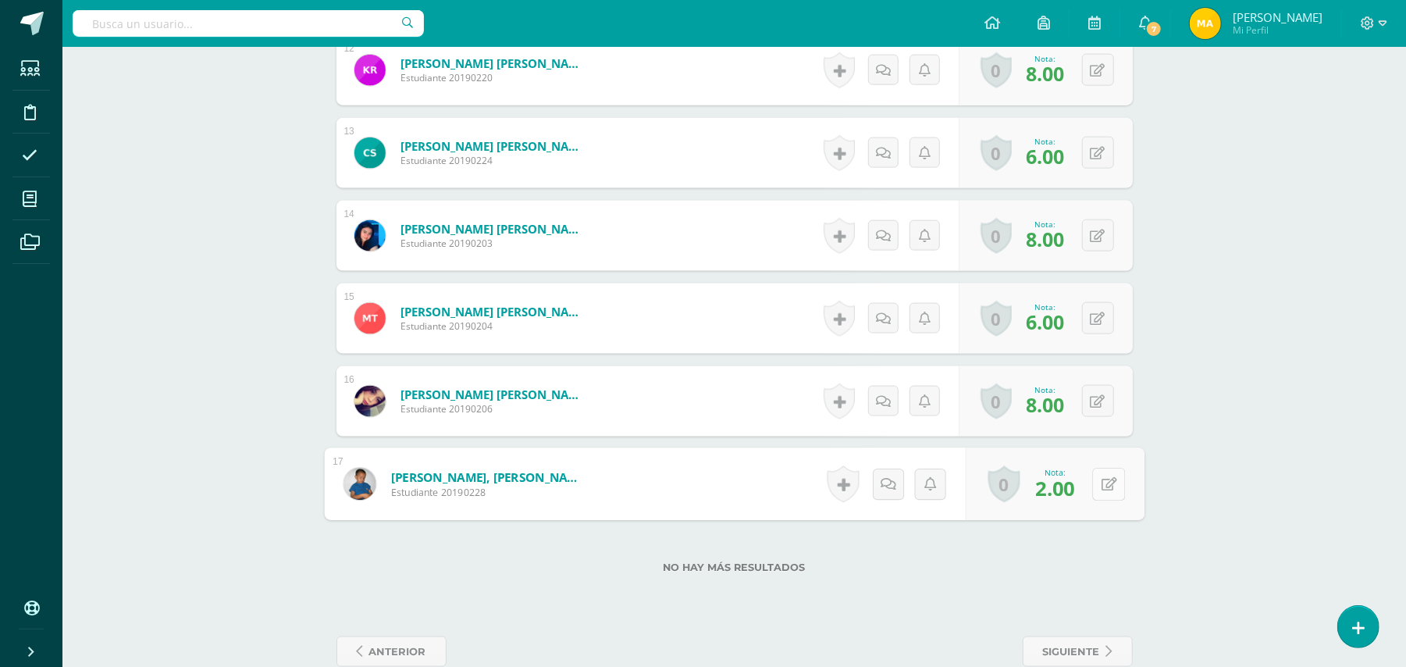
click at [1101, 478] on icon at bounding box center [1109, 483] width 16 height 13
type input "6"
click at [1060, 491] on icon at bounding box center [1067, 489] width 14 height 13
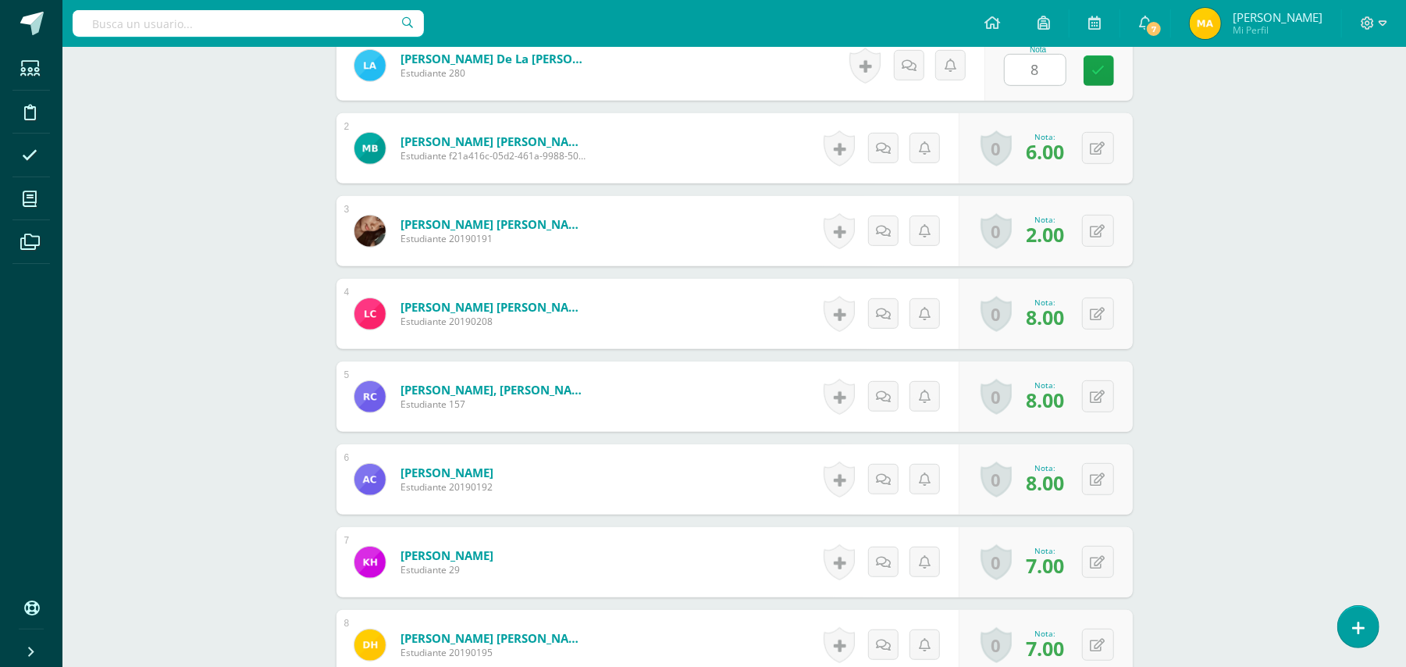
scroll to position [428, 0]
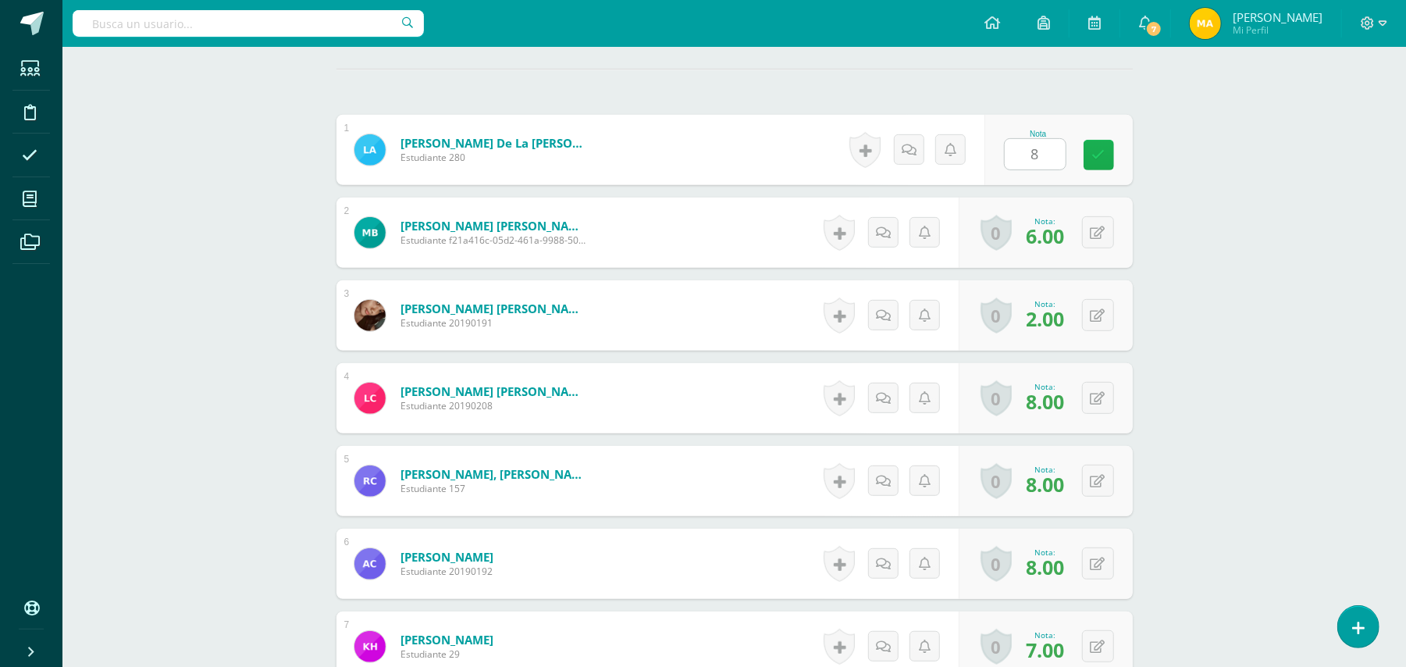
click at [1109, 148] on link at bounding box center [1099, 155] width 30 height 30
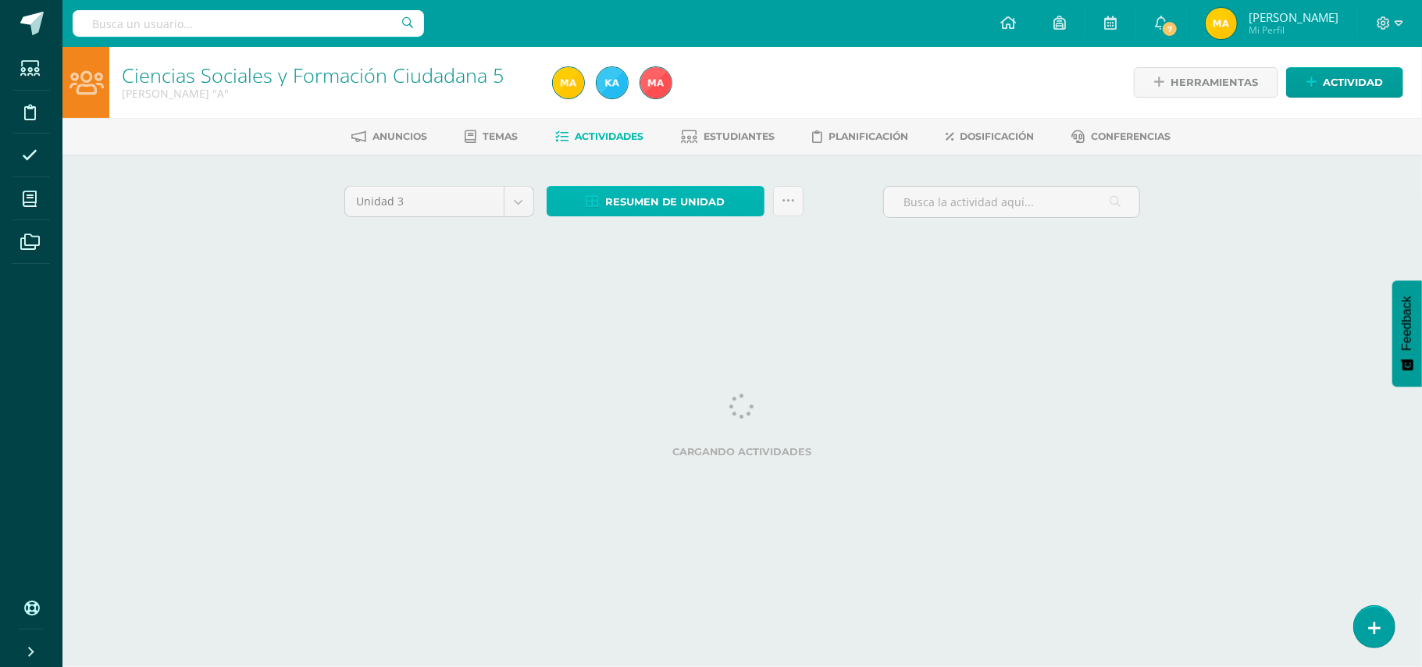
click at [679, 198] on span "Resumen de unidad" at bounding box center [665, 201] width 120 height 29
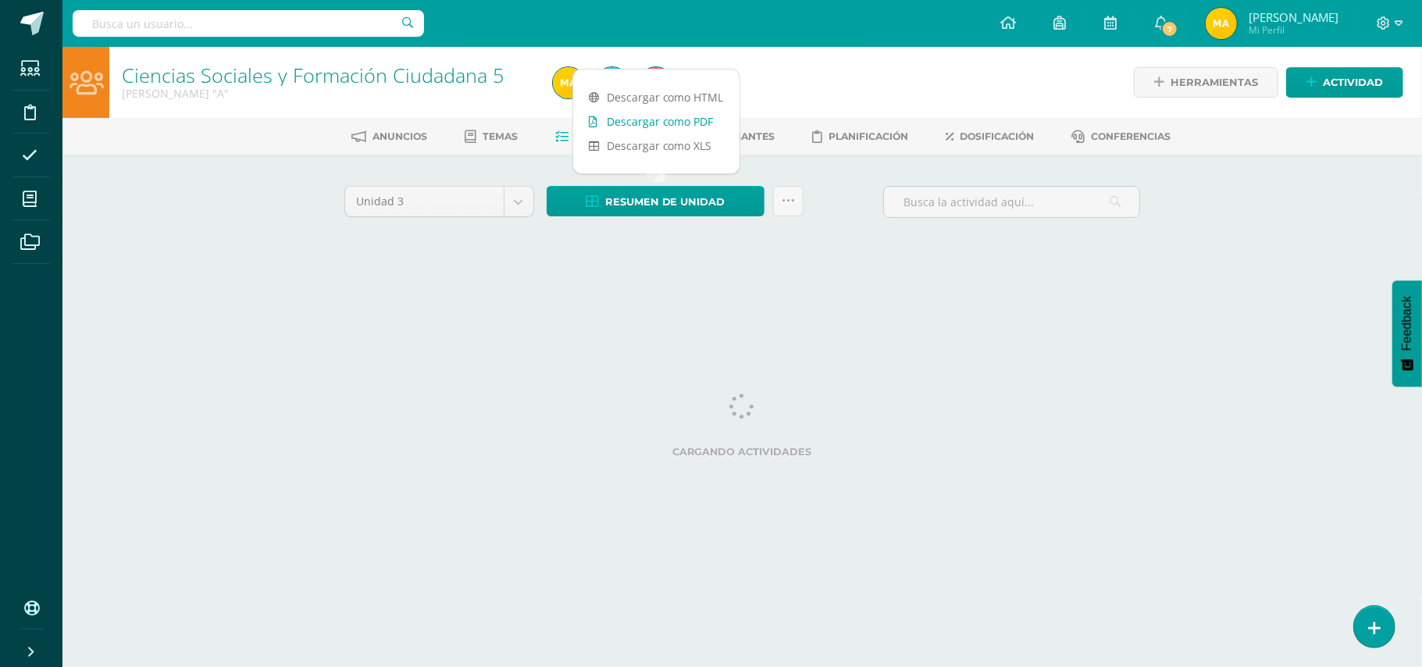
click at [704, 117] on link "Descargar como PDF" at bounding box center [656, 121] width 166 height 24
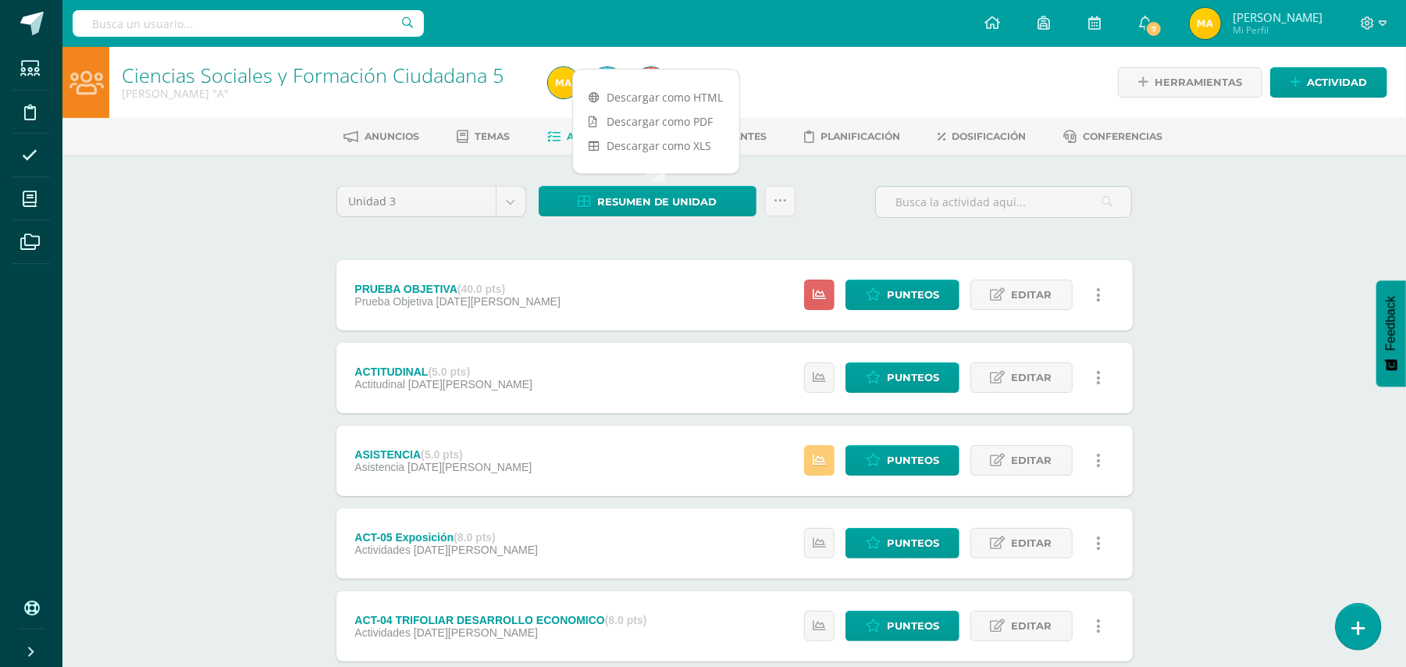
click at [1356, 620] on icon at bounding box center [1359, 628] width 14 height 18
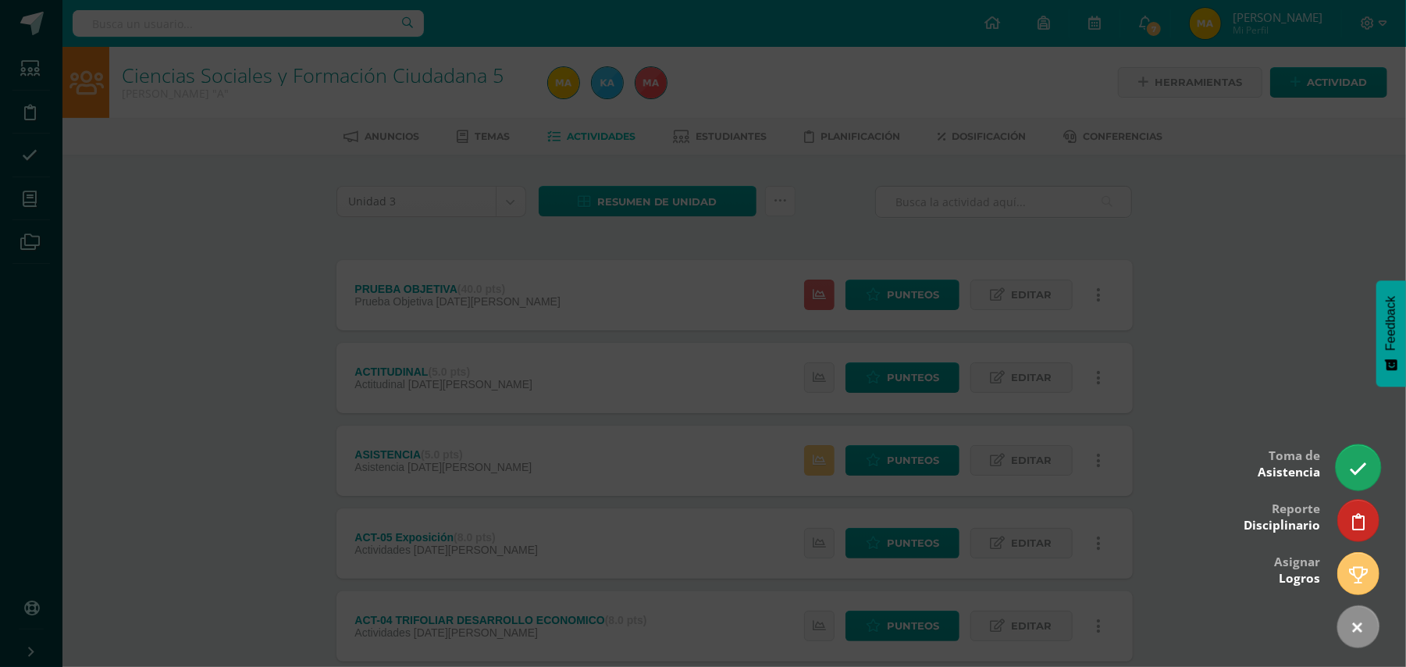
click at [1357, 465] on icon at bounding box center [1358, 469] width 18 height 18
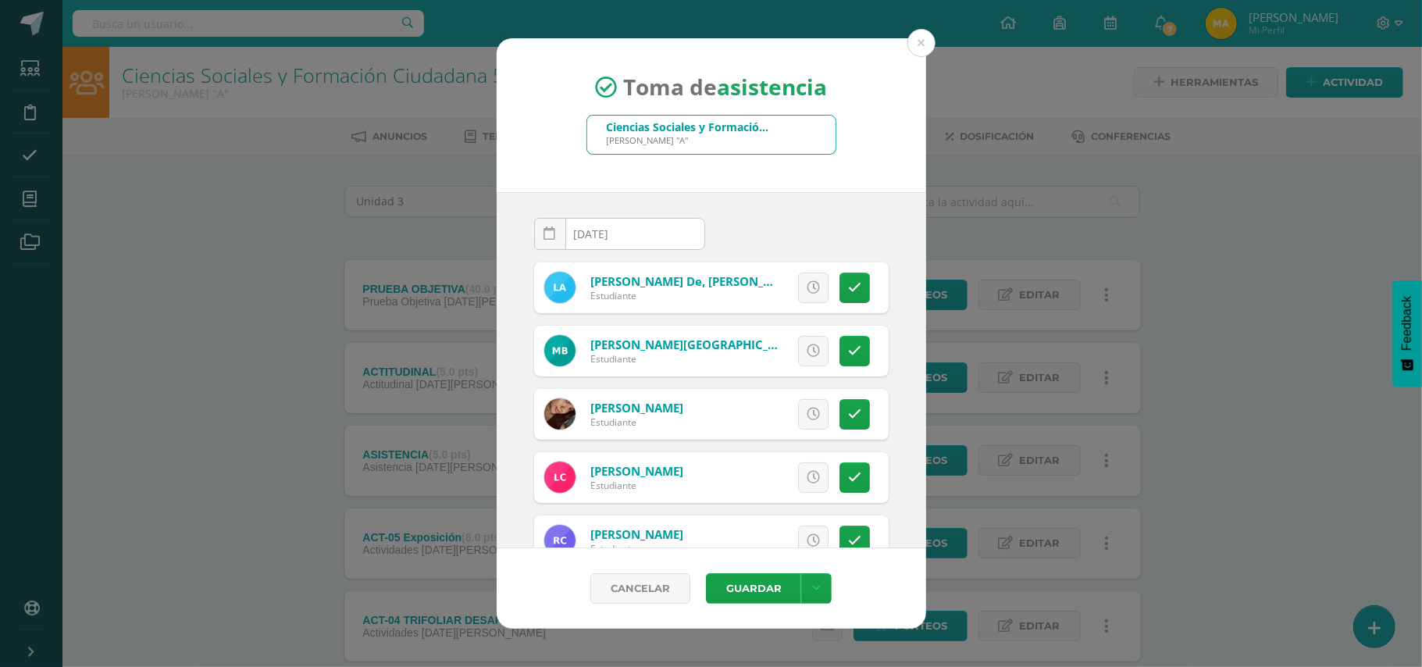
click at [787, 133] on div "Ciencias Sociales y Formación Ciudadana 5 Quinto Bachillerato "A"" at bounding box center [711, 135] width 248 height 38
click at [729, 132] on div "Ciencias Sociales y Formación Ciudadana 5" at bounding box center [689, 126] width 164 height 15
click at [906, 50] on div "Toma de asistencia Ciencias Sociales y Formación Ciudadana 5 Quinto Bachillerat…" at bounding box center [711, 115] width 429 height 154
click at [928, 34] on button at bounding box center [921, 43] width 28 height 28
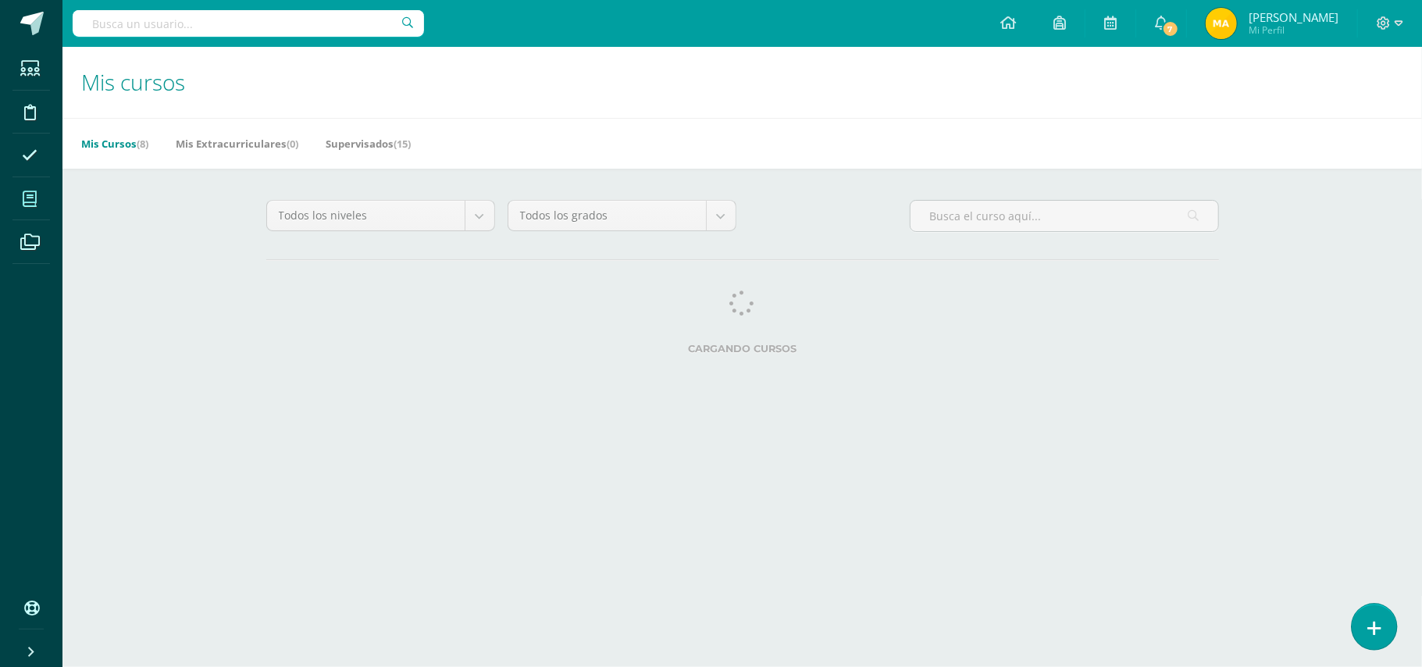
click at [1387, 614] on link at bounding box center [1374, 626] width 45 height 45
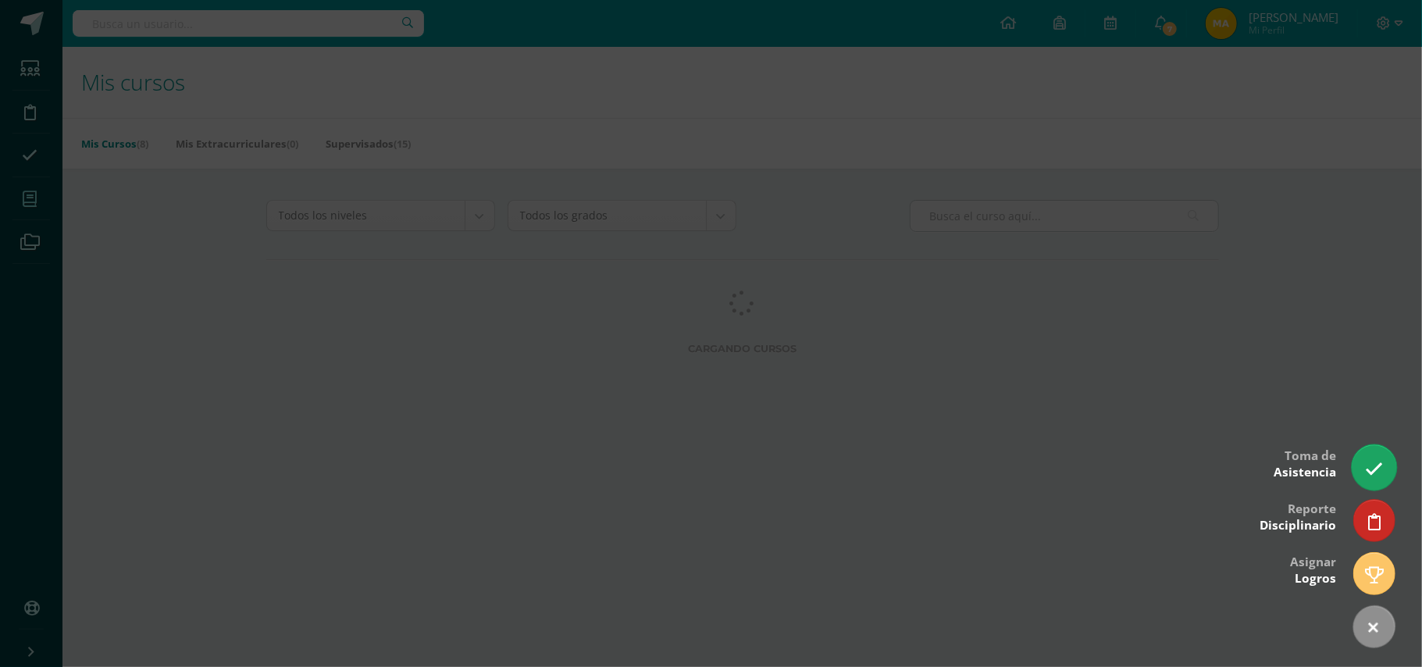
click at [1381, 467] on icon at bounding box center [1374, 469] width 18 height 18
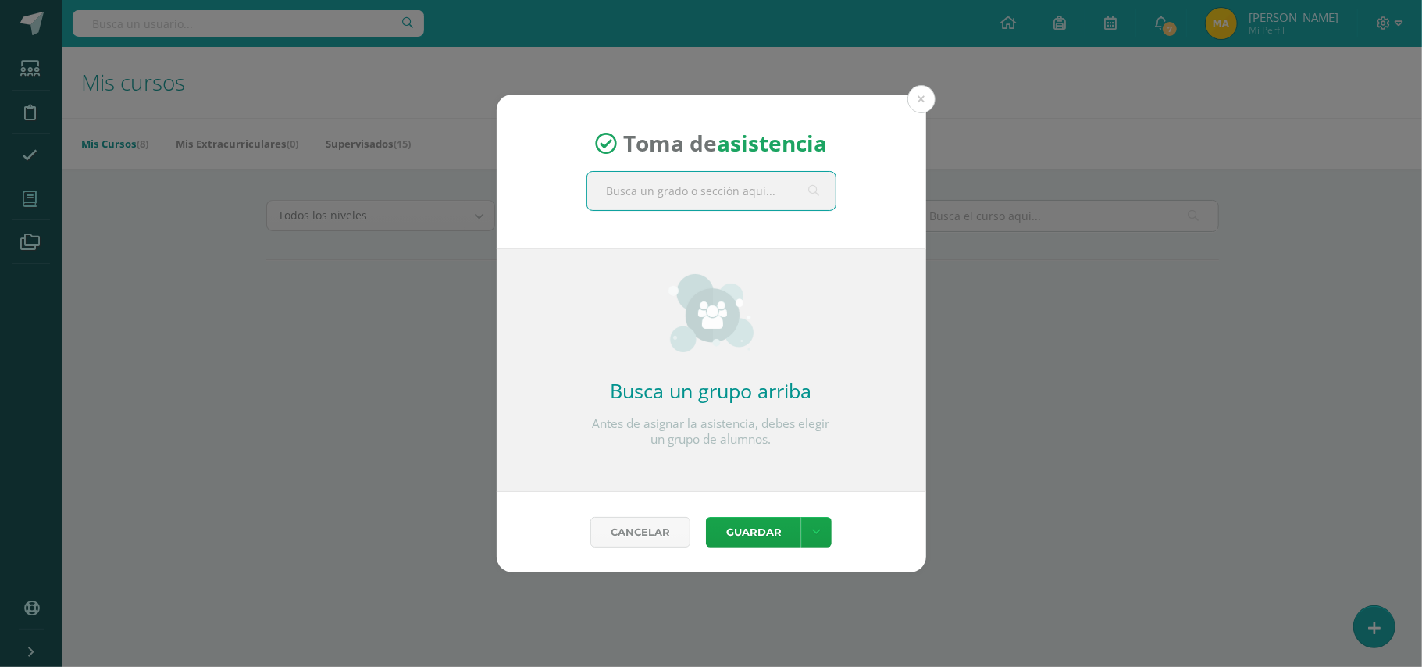
click at [766, 187] on input "text" at bounding box center [711, 191] width 248 height 38
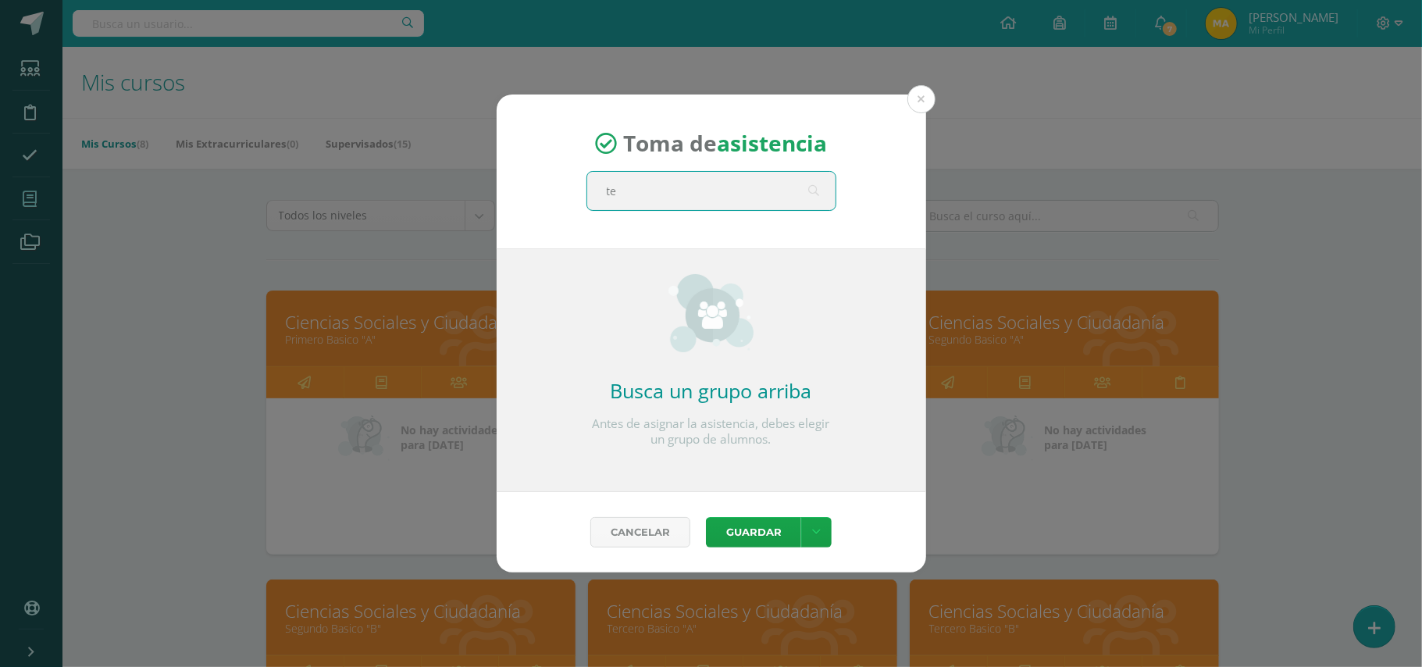
type input "ter"
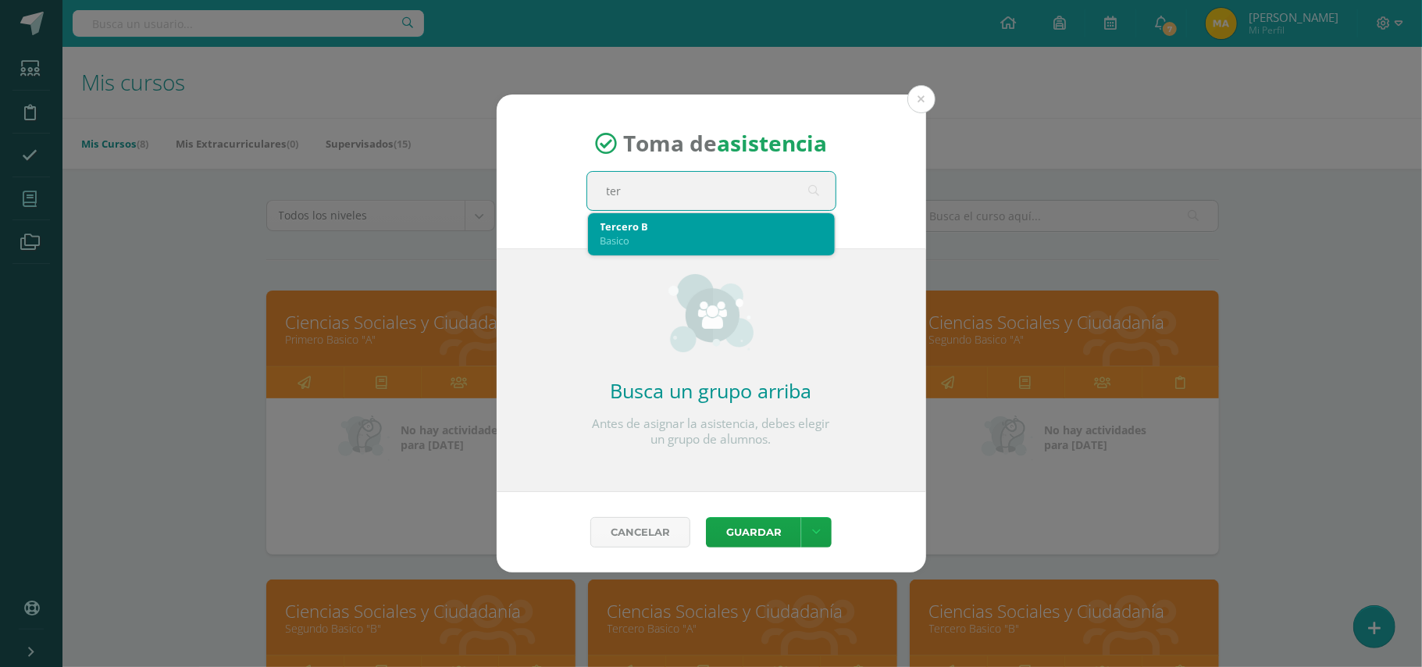
click at [738, 225] on div "Tercero B" at bounding box center [712, 226] width 222 height 14
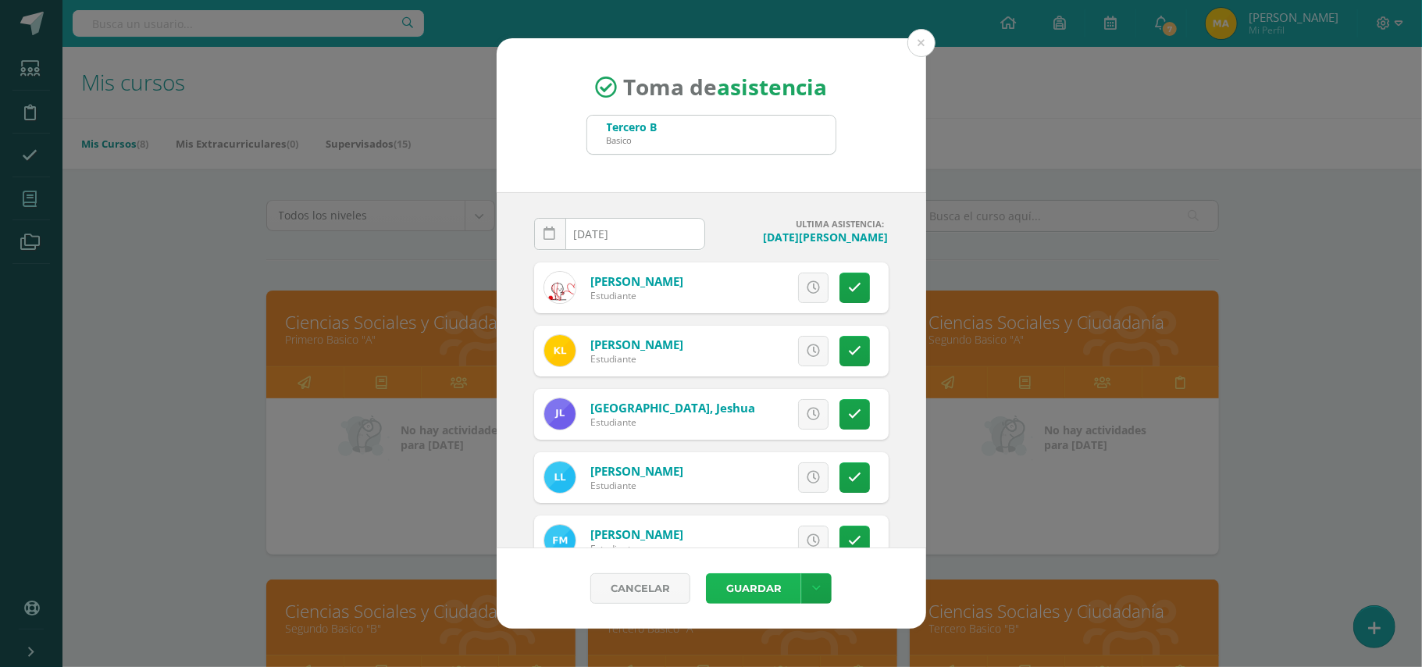
click at [773, 581] on button "Guardar" at bounding box center [753, 588] width 95 height 30
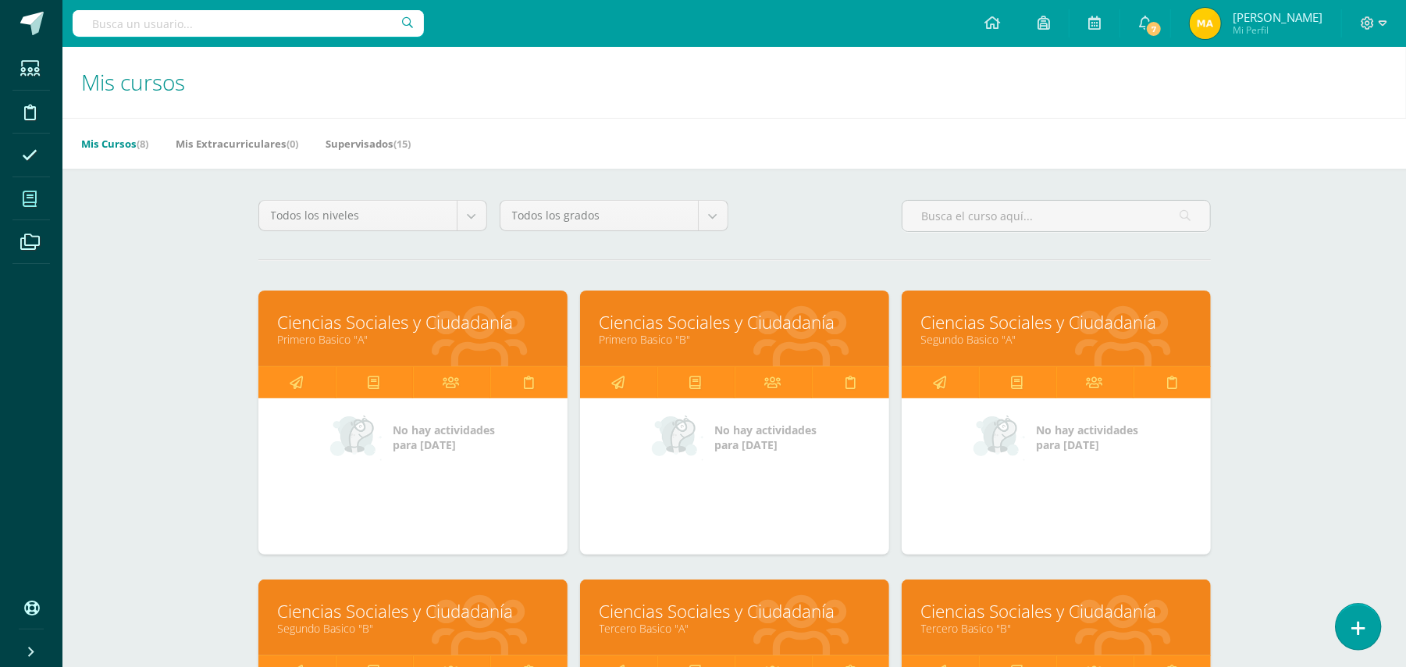
click at [1363, 637] on link at bounding box center [1358, 626] width 45 height 45
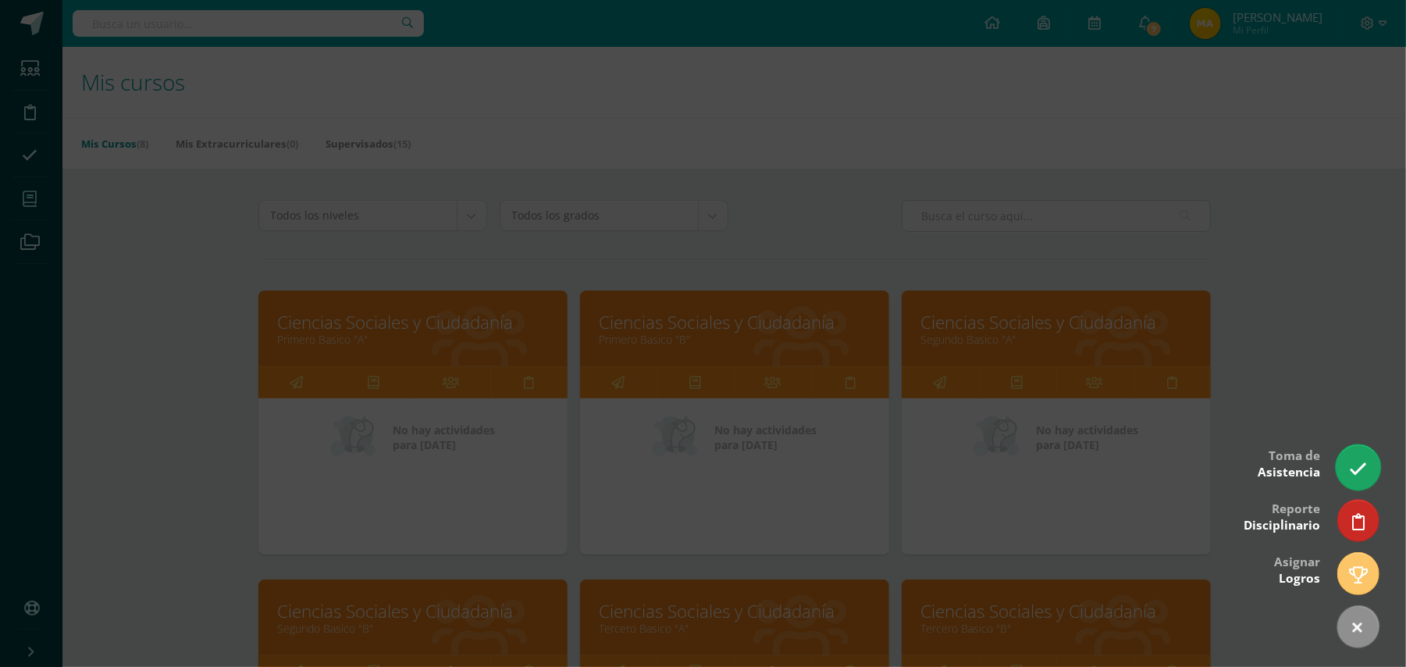
click at [1365, 453] on link at bounding box center [1358, 466] width 45 height 45
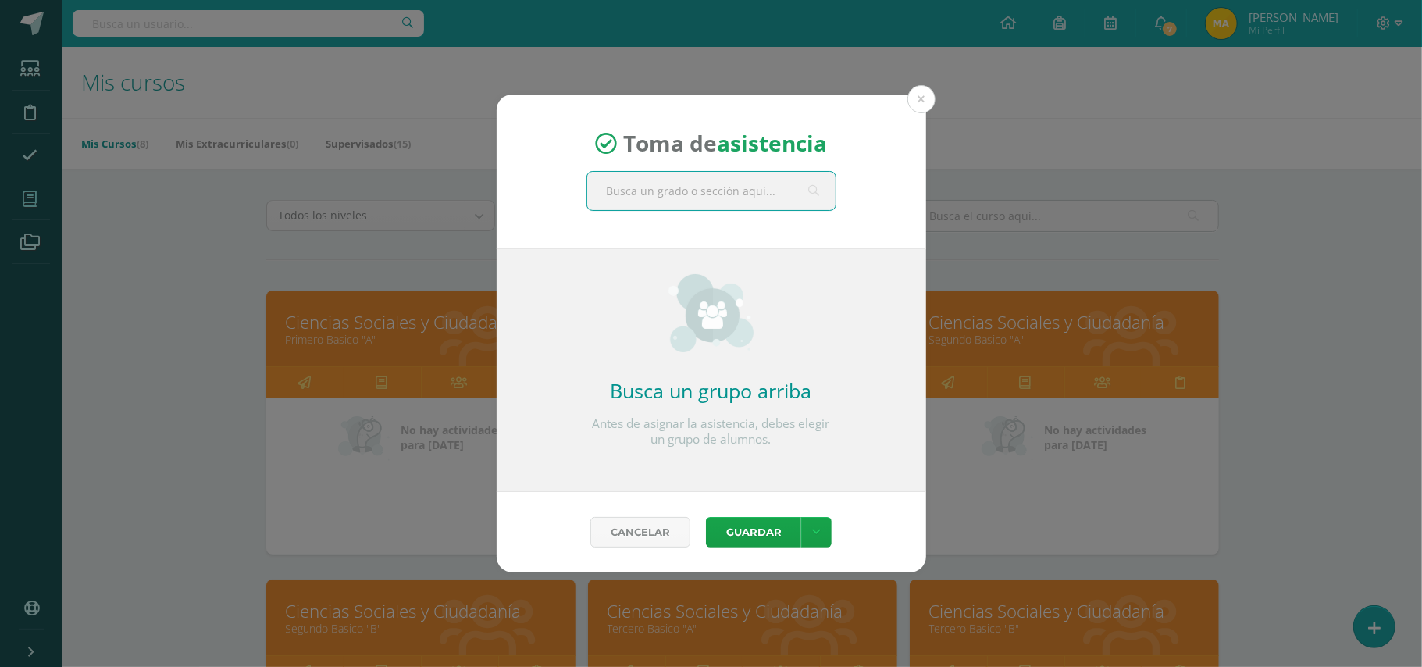
click at [753, 197] on input "text" at bounding box center [711, 191] width 248 height 38
type input "terce"
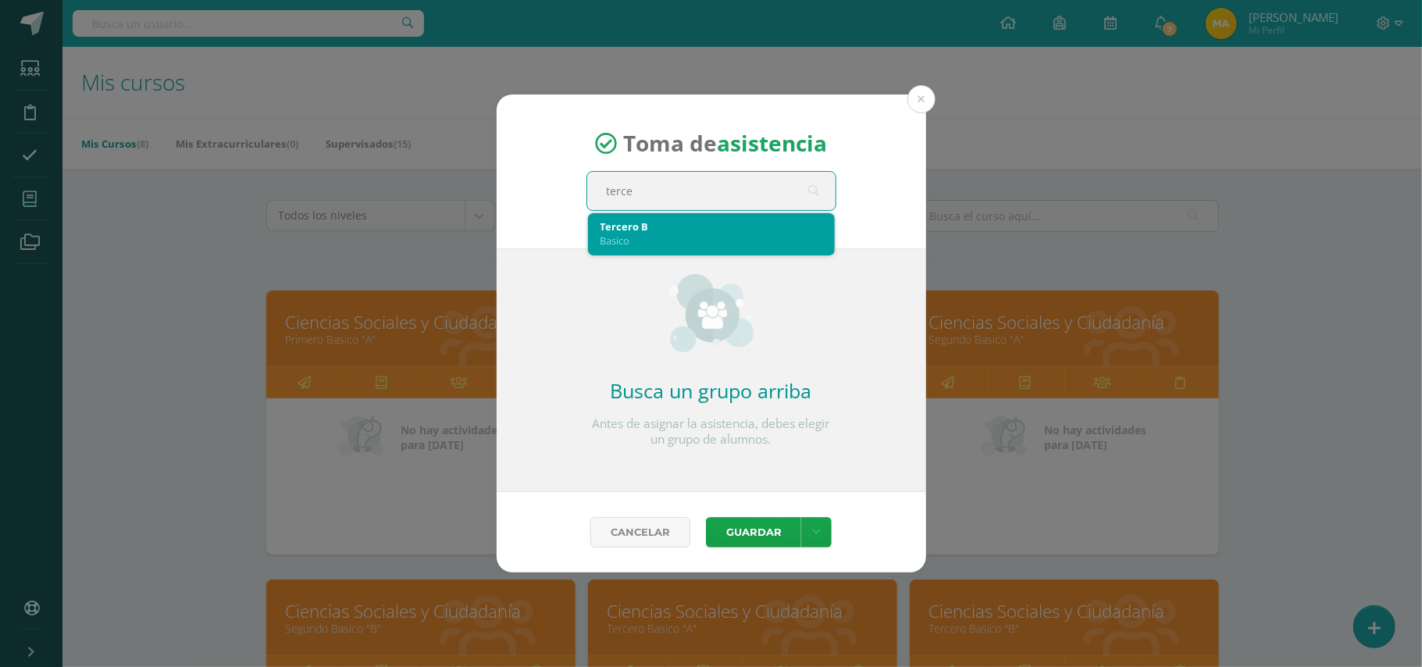
click at [658, 226] on div "Tercero B" at bounding box center [712, 226] width 222 height 14
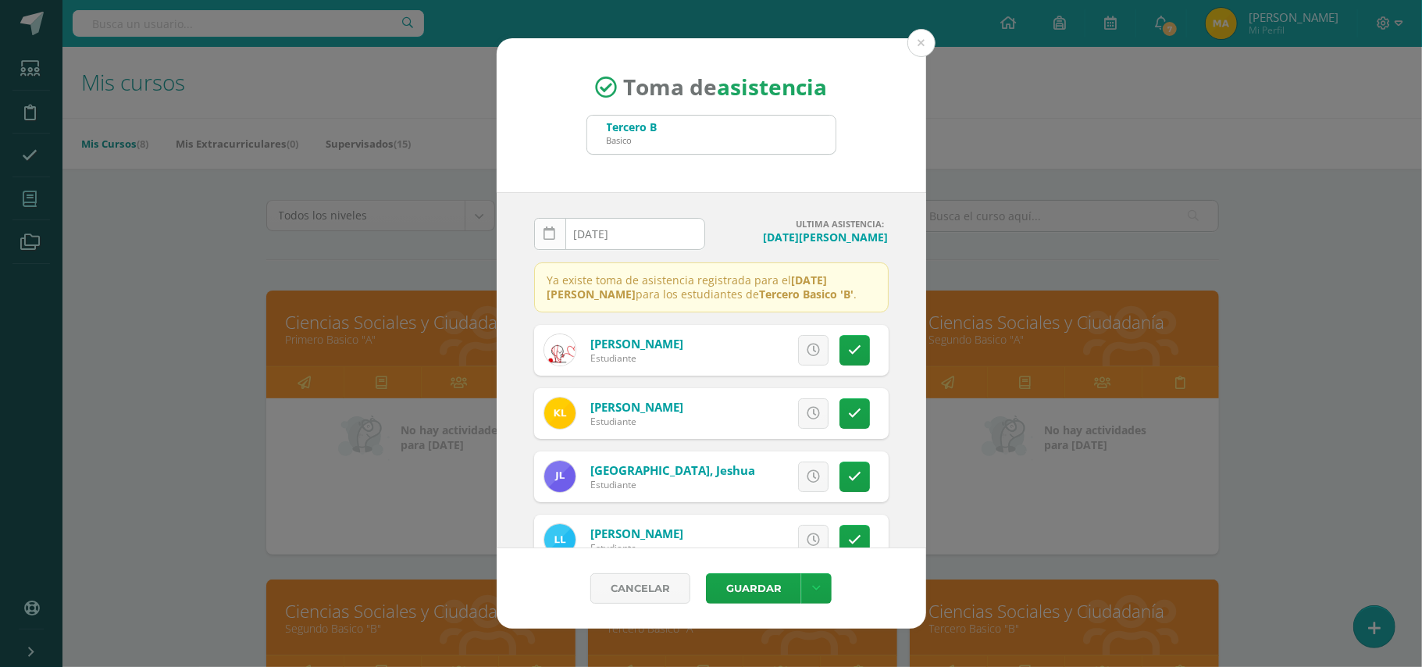
click at [551, 234] on icon at bounding box center [550, 233] width 12 height 13
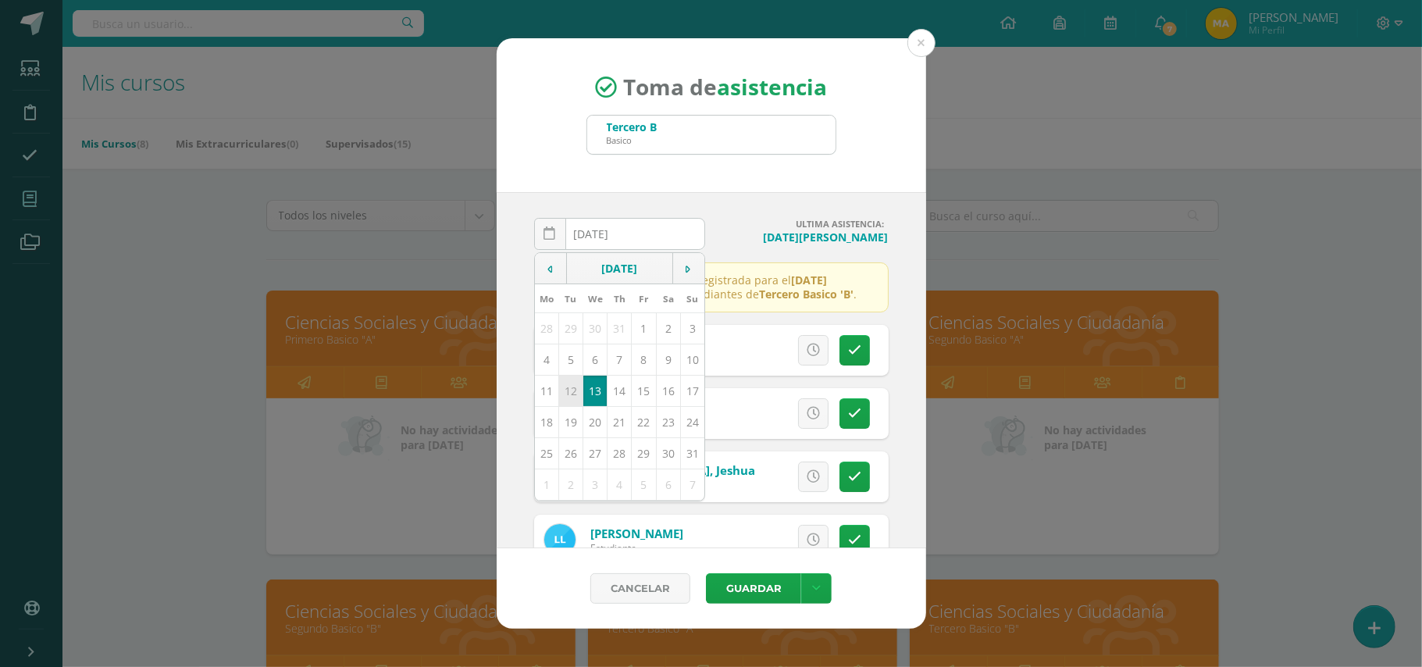
click at [576, 392] on td "12" at bounding box center [570, 390] width 24 height 31
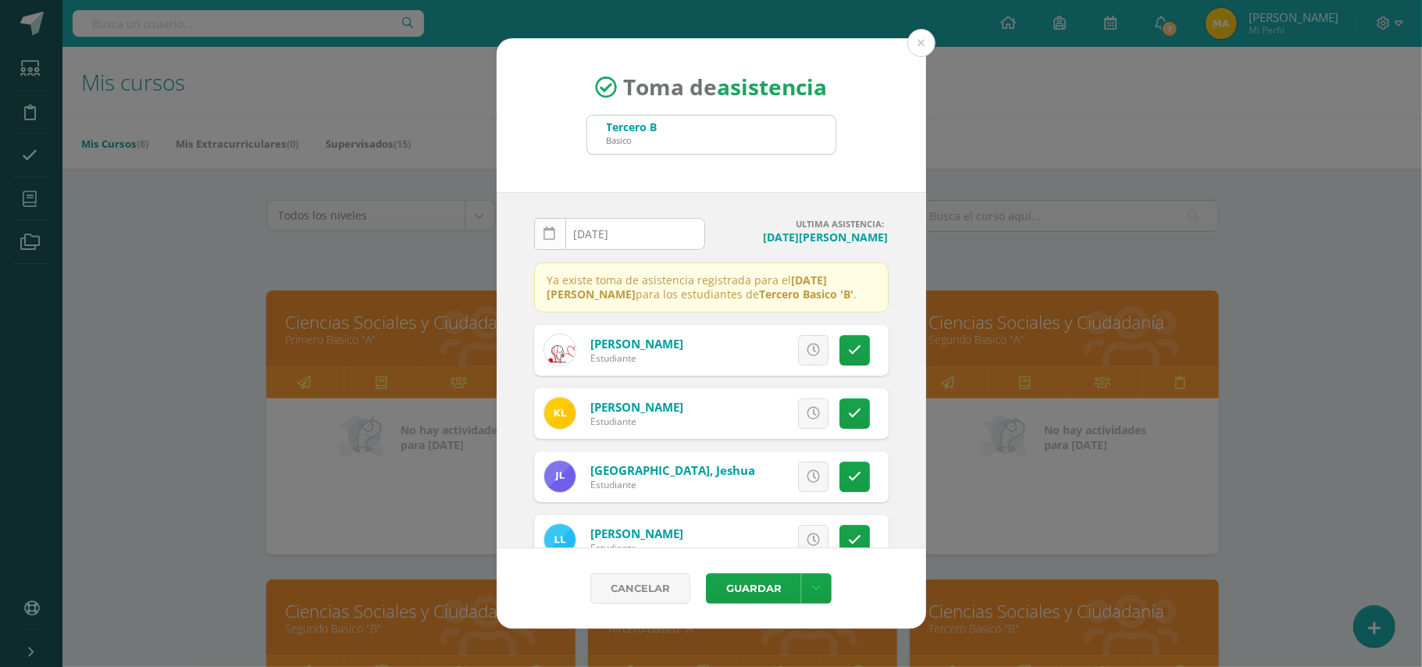
click at [556, 233] on link at bounding box center [550, 234] width 32 height 32
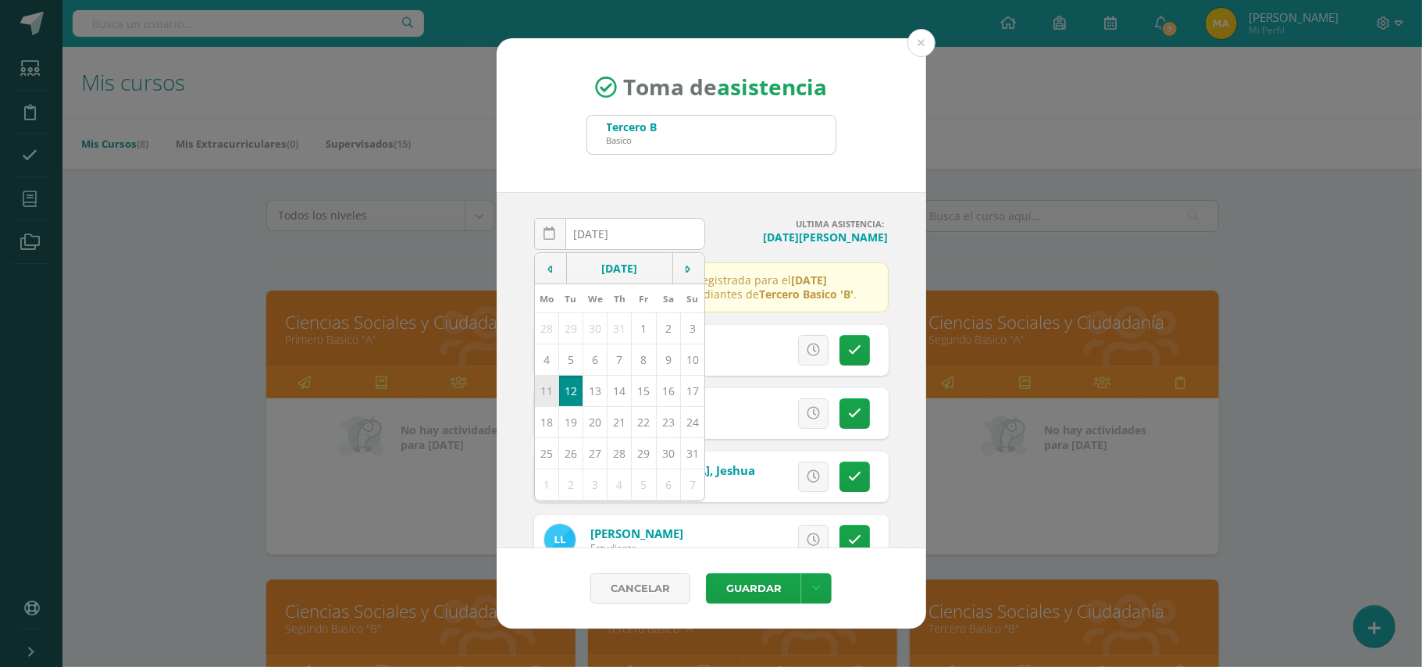
click at [544, 395] on td "11" at bounding box center [547, 390] width 24 height 31
type input "[DATE]"
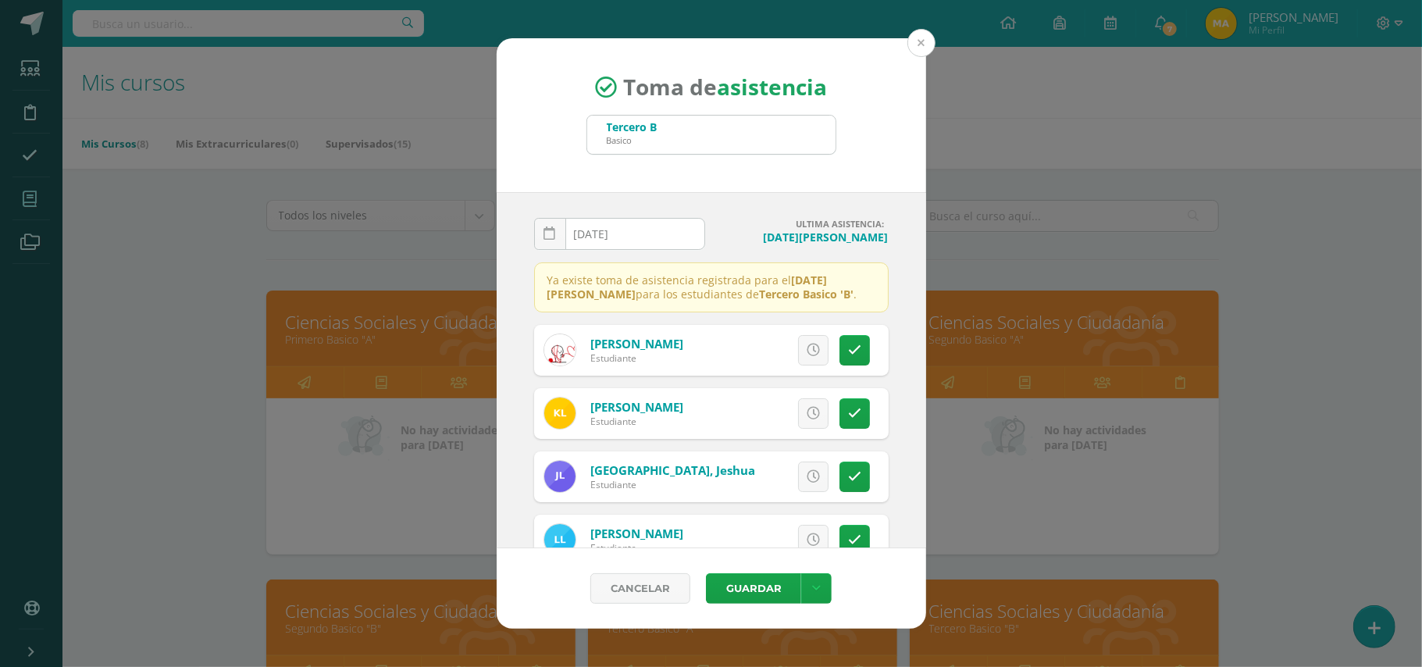
click at [920, 45] on button at bounding box center [921, 43] width 28 height 28
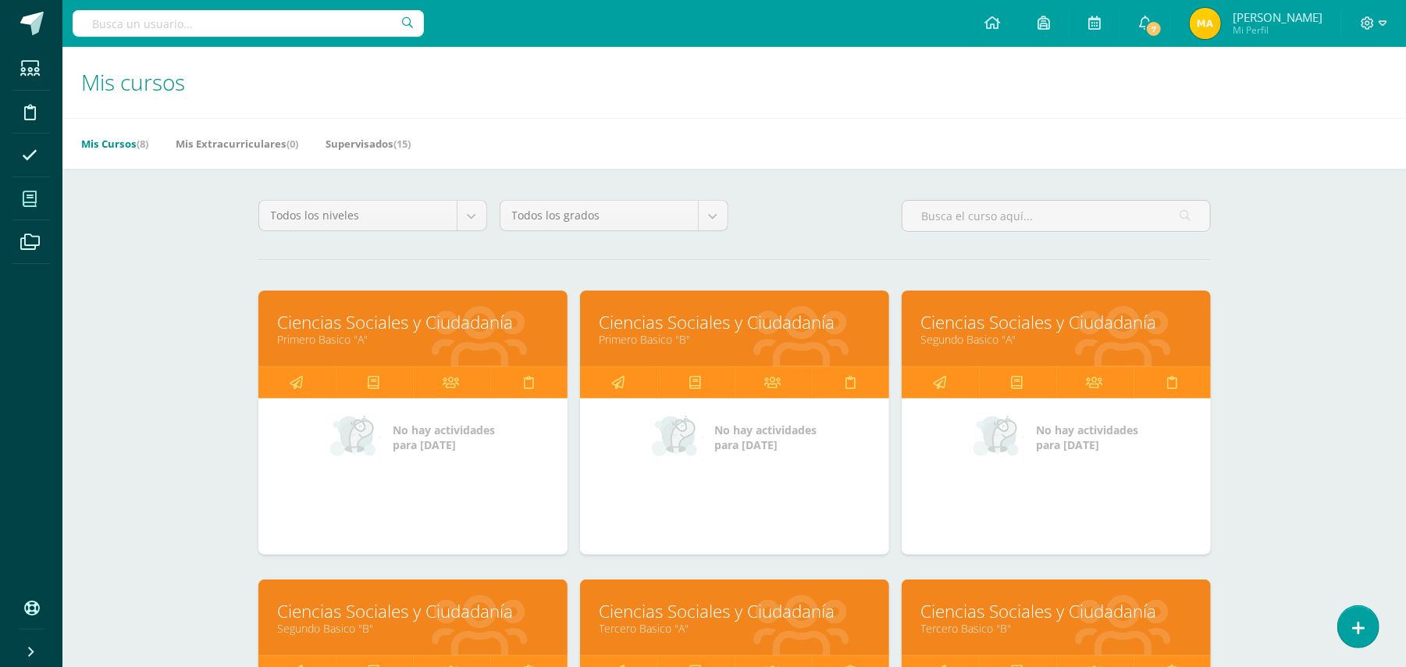
click at [789, 82] on h1 "Mis cursos" at bounding box center [734, 82] width 1306 height 71
